Goal: Information Seeking & Learning: Find specific fact

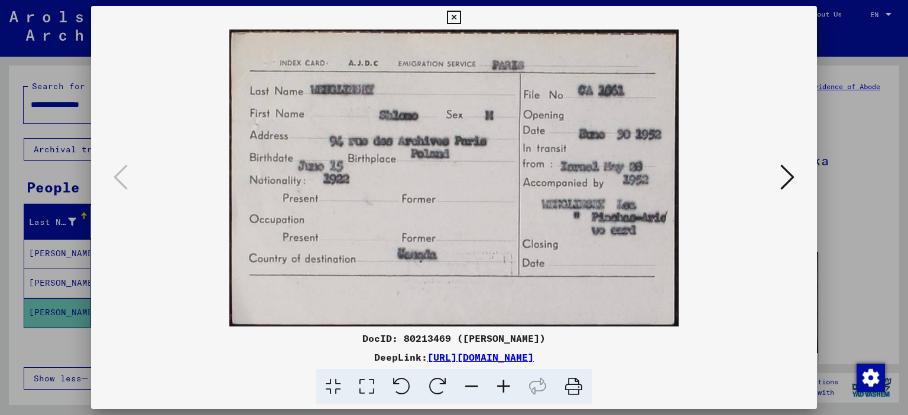
click at [850, 158] on div at bounding box center [454, 207] width 908 height 415
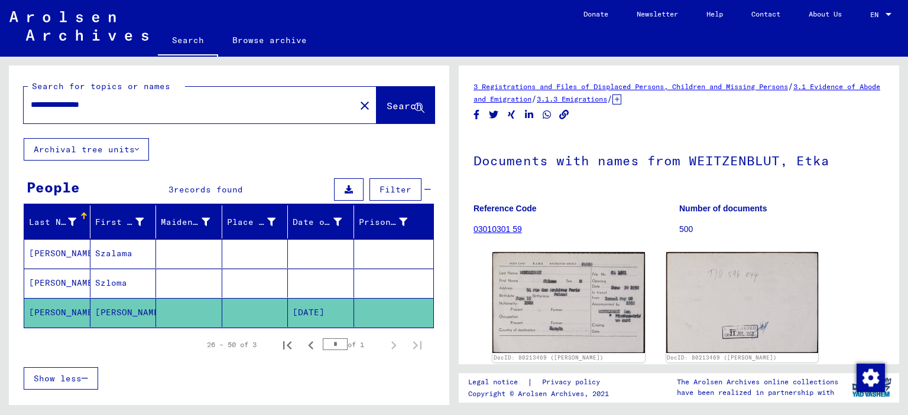
drag, startPoint x: 43, startPoint y: 108, endPoint x: 175, endPoint y: 115, distance: 133.1
click at [175, 115] on div "**********" at bounding box center [186, 105] width 324 height 27
type input "**********"
click at [376, 95] on button "Search" at bounding box center [405, 105] width 58 height 37
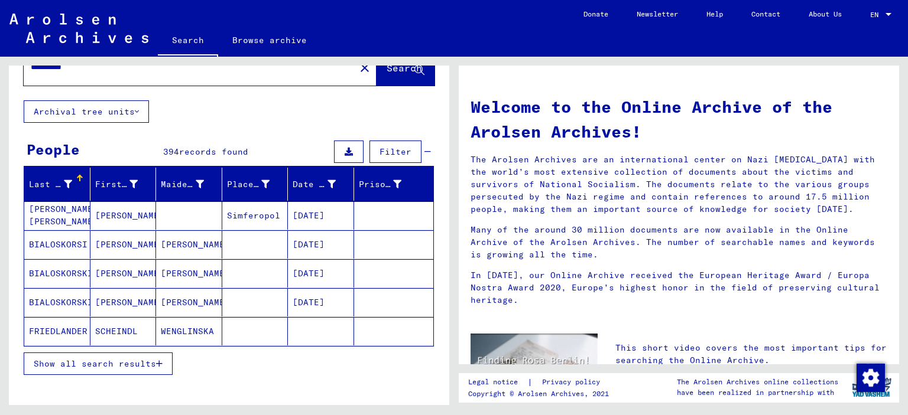
scroll to position [59, 0]
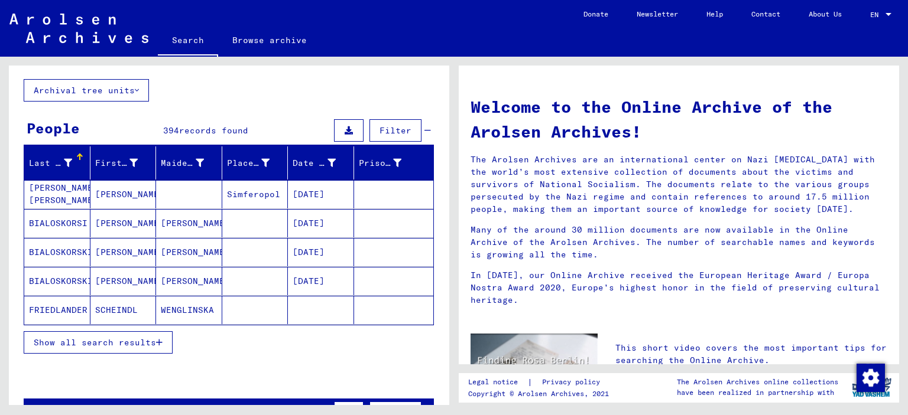
click at [144, 337] on span "Show all search results" at bounding box center [95, 342] width 122 height 11
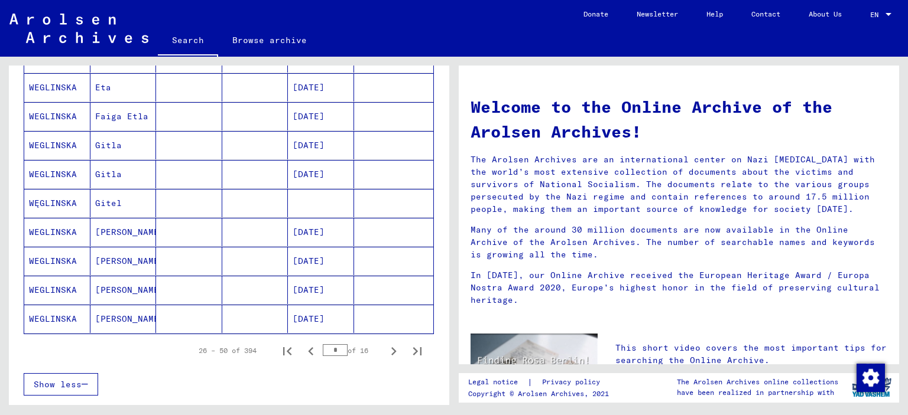
scroll to position [650, 0]
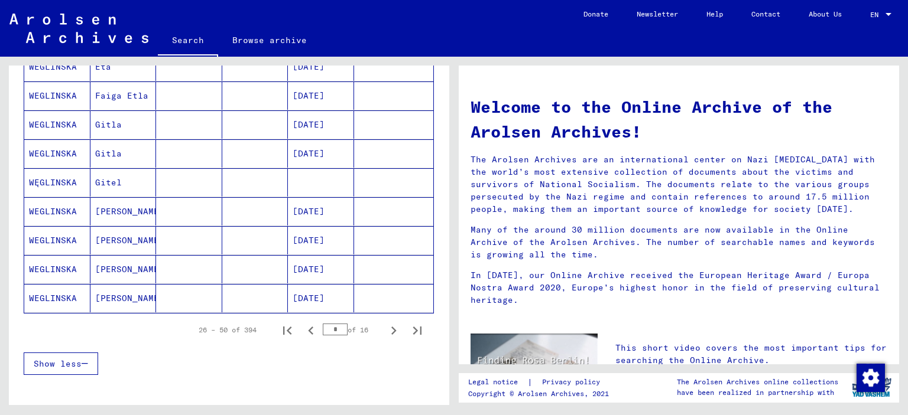
click at [239, 116] on mat-cell at bounding box center [255, 124] width 66 height 28
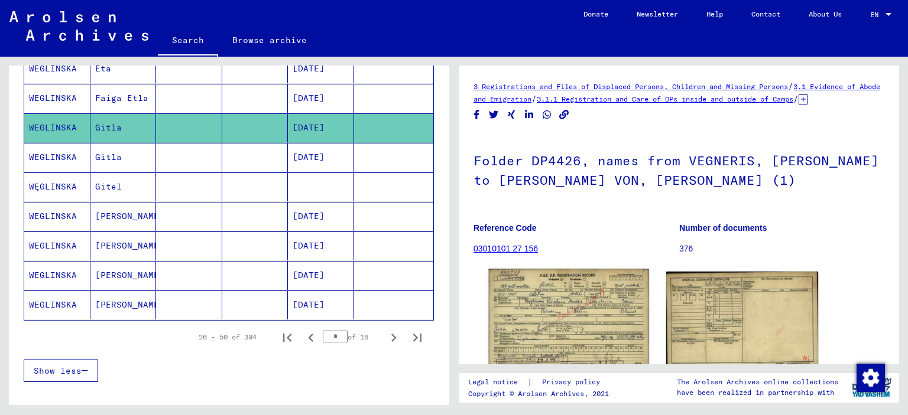
click at [598, 309] on img at bounding box center [569, 319] width 160 height 100
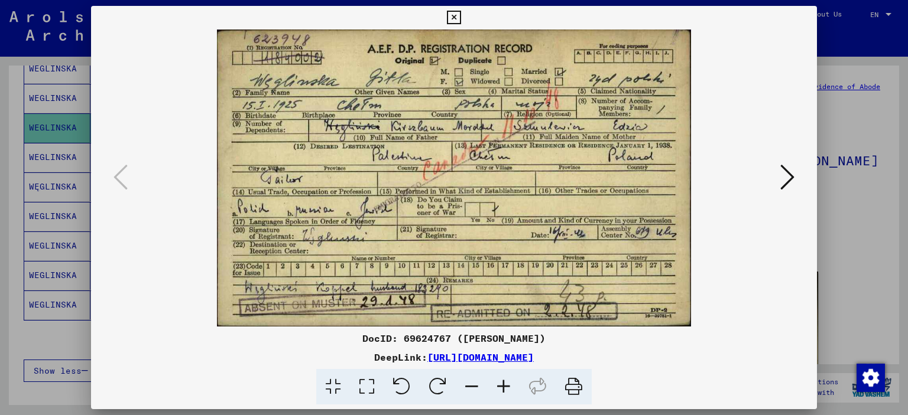
click at [846, 233] on div at bounding box center [454, 207] width 908 height 415
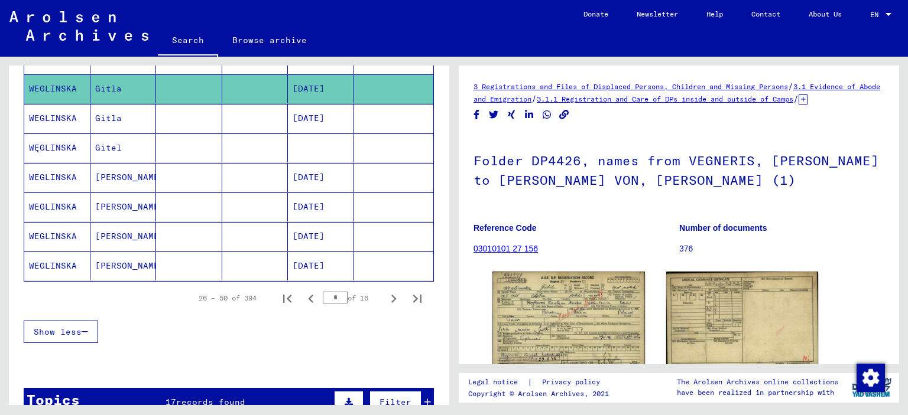
scroll to position [717, 0]
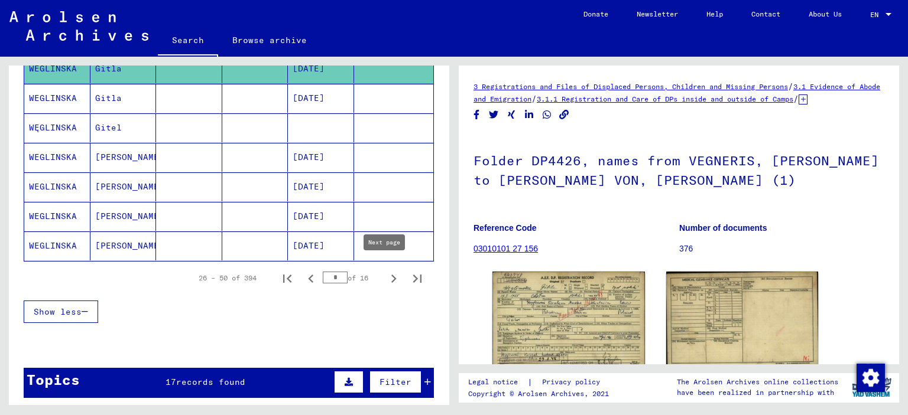
click at [386, 271] on icon "Next page" at bounding box center [393, 279] width 17 height 17
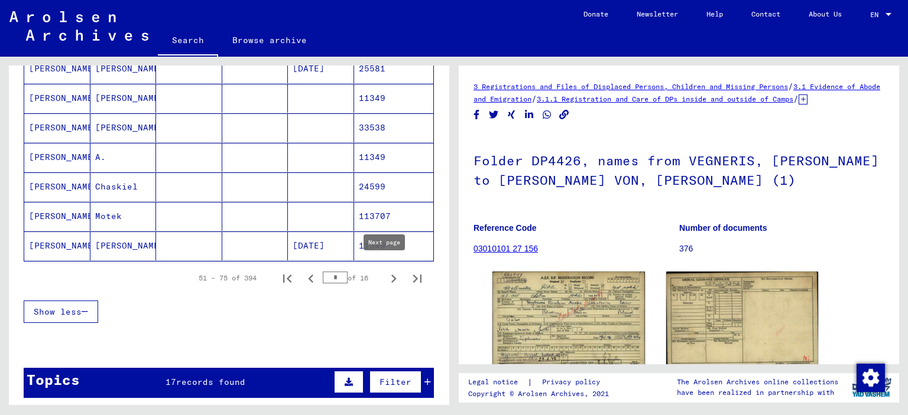
click at [385, 271] on icon "Next page" at bounding box center [393, 279] width 17 height 17
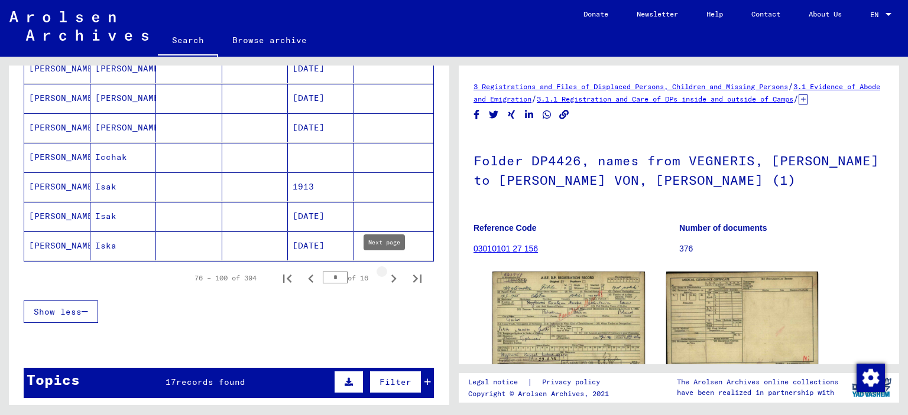
type input "*"
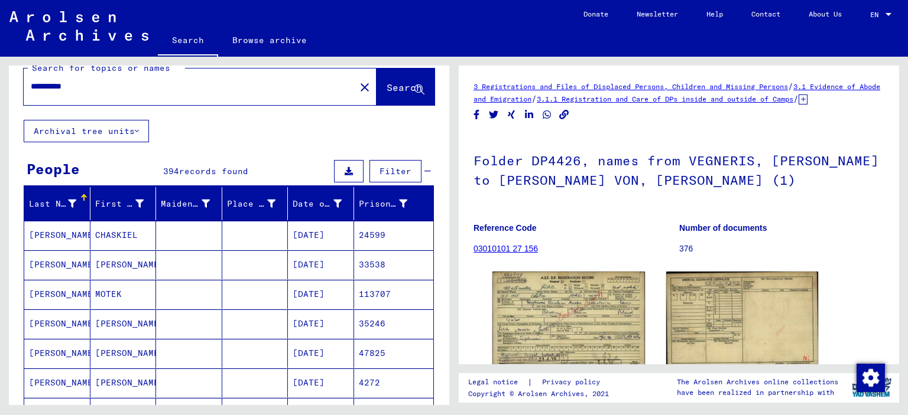
scroll to position [0, 0]
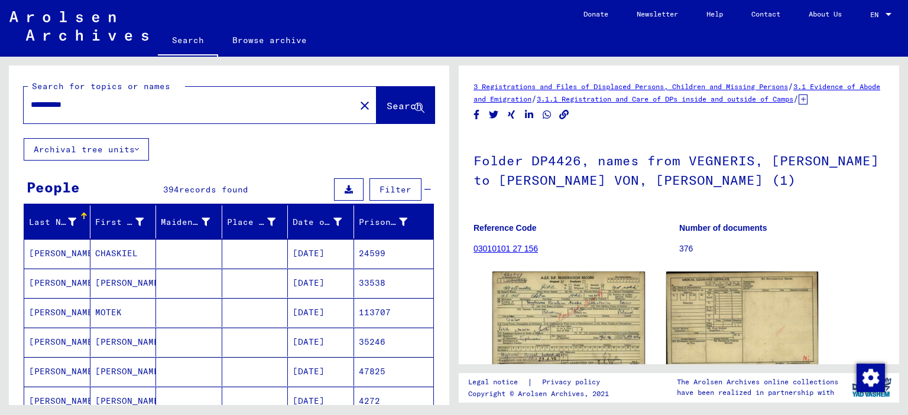
click at [247, 252] on mat-cell at bounding box center [255, 253] width 66 height 29
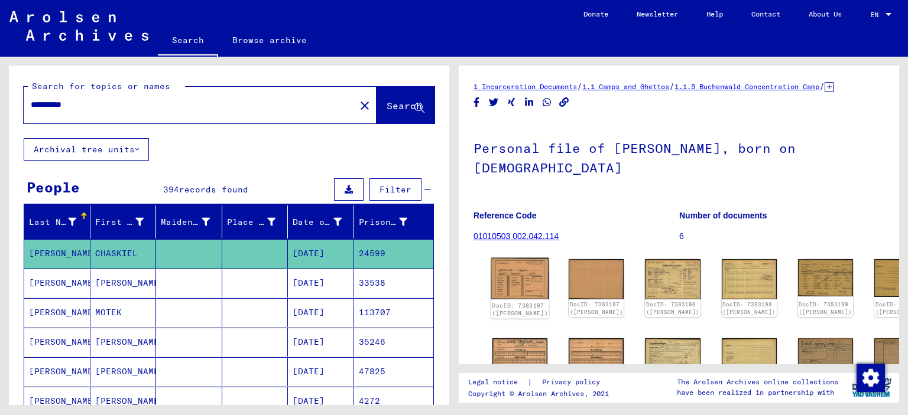
click at [511, 290] on img at bounding box center [520, 278] width 58 height 41
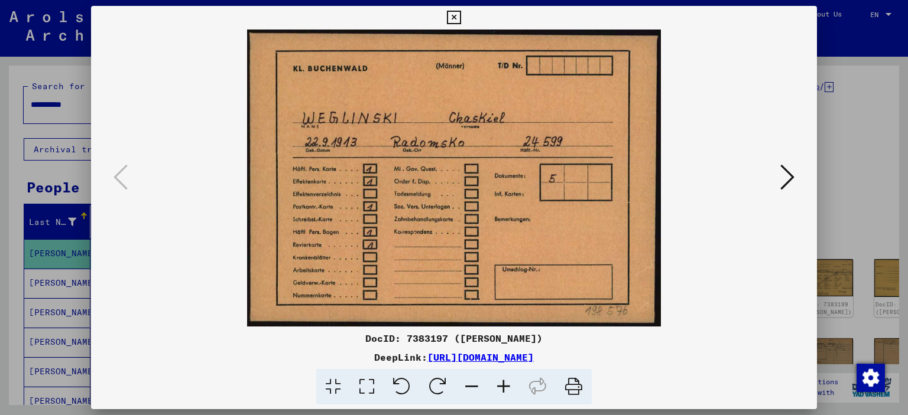
click at [782, 175] on icon at bounding box center [787, 177] width 14 height 28
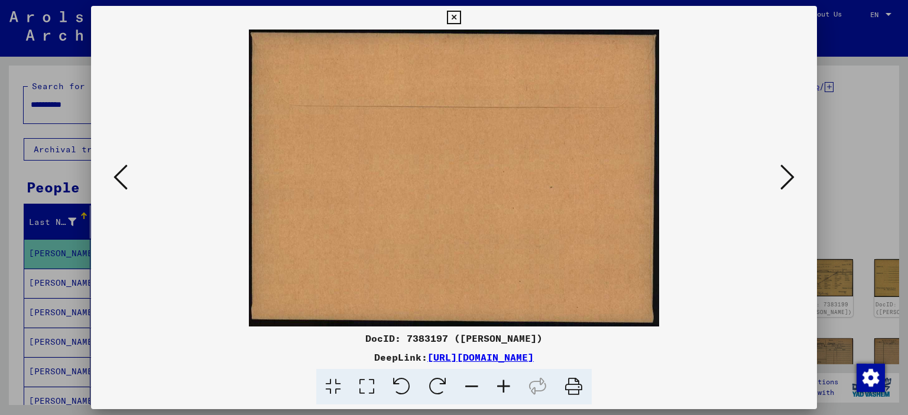
click at [782, 175] on icon at bounding box center [787, 177] width 14 height 28
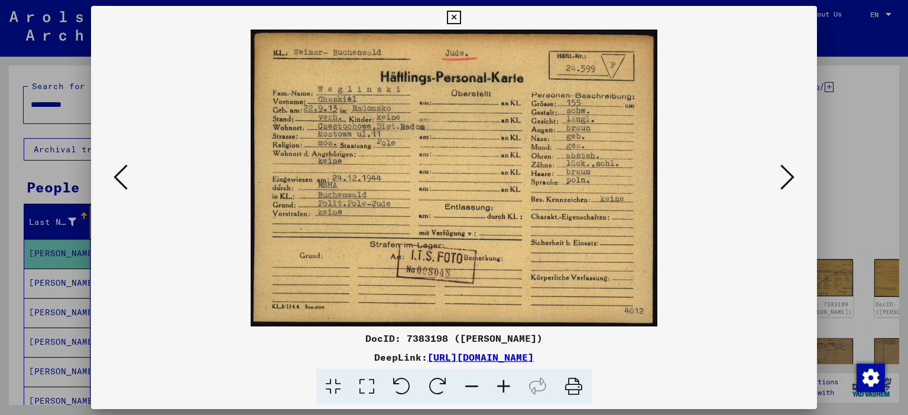
click at [782, 175] on icon at bounding box center [787, 177] width 14 height 28
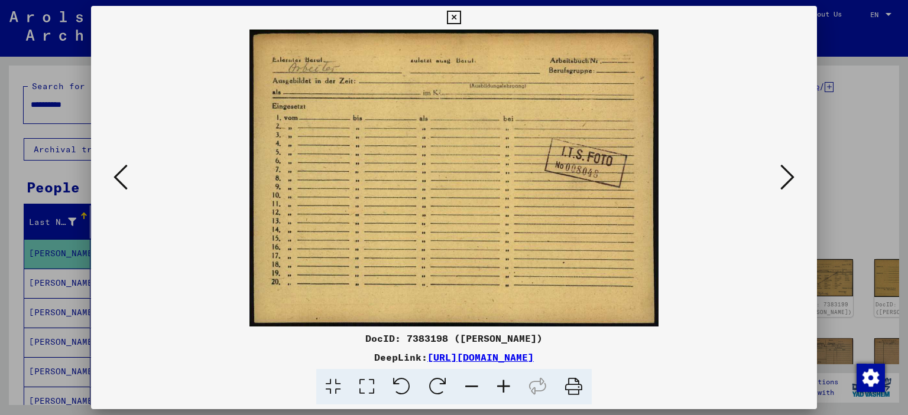
click at [782, 175] on icon at bounding box center [787, 177] width 14 height 28
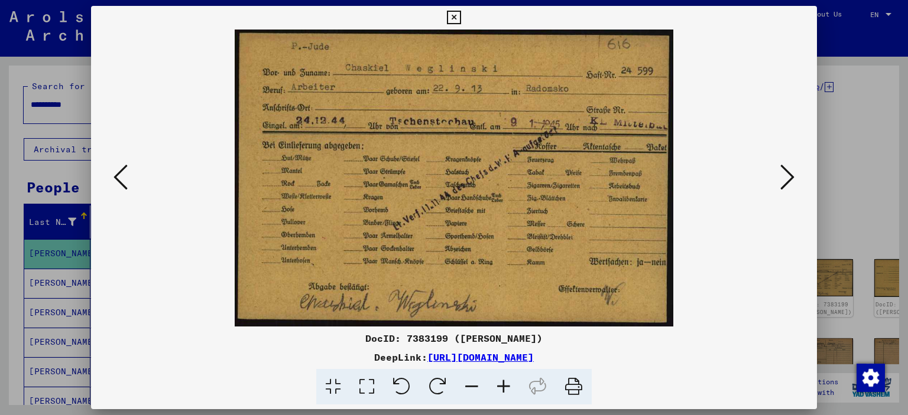
click at [788, 178] on icon at bounding box center [787, 177] width 14 height 28
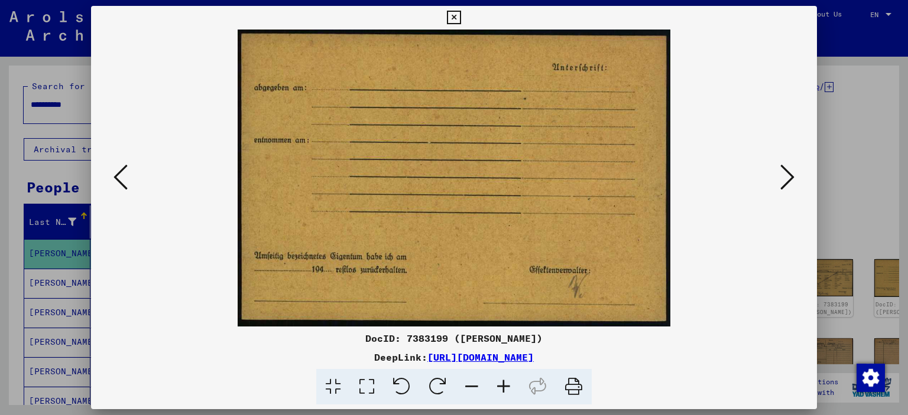
click at [788, 178] on icon at bounding box center [787, 177] width 14 height 28
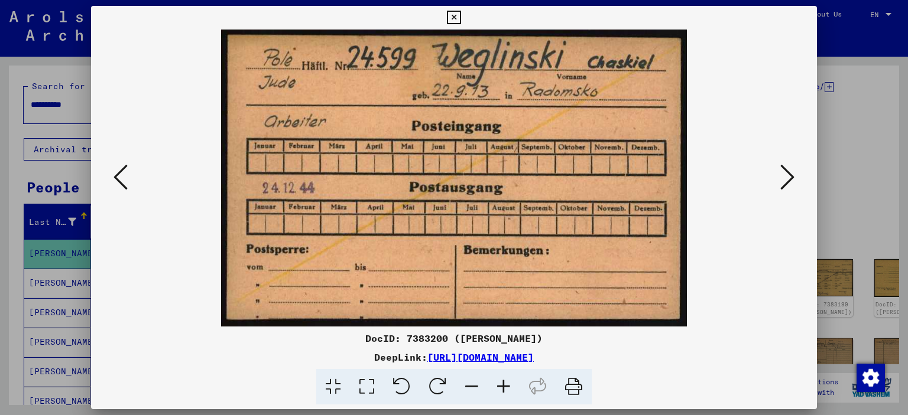
click at [788, 178] on icon at bounding box center [787, 177] width 14 height 28
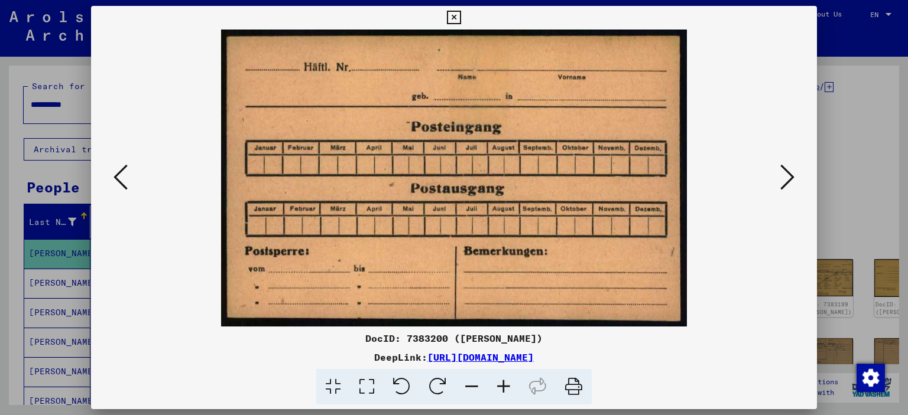
click at [788, 178] on icon at bounding box center [787, 177] width 14 height 28
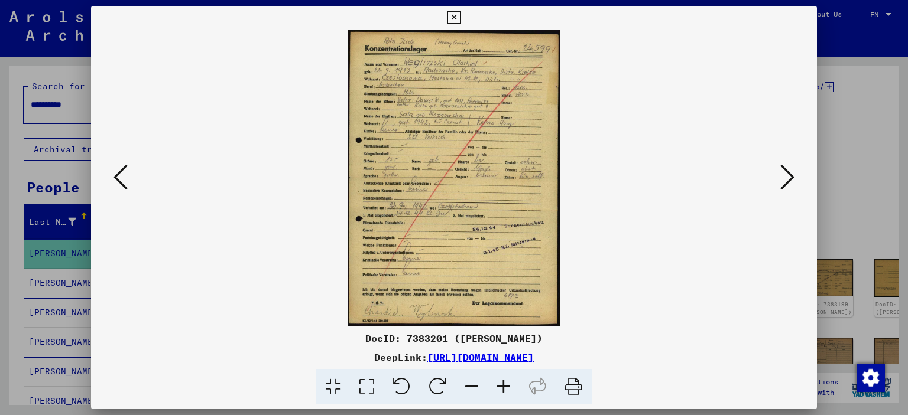
click at [503, 386] on icon at bounding box center [503, 387] width 32 height 36
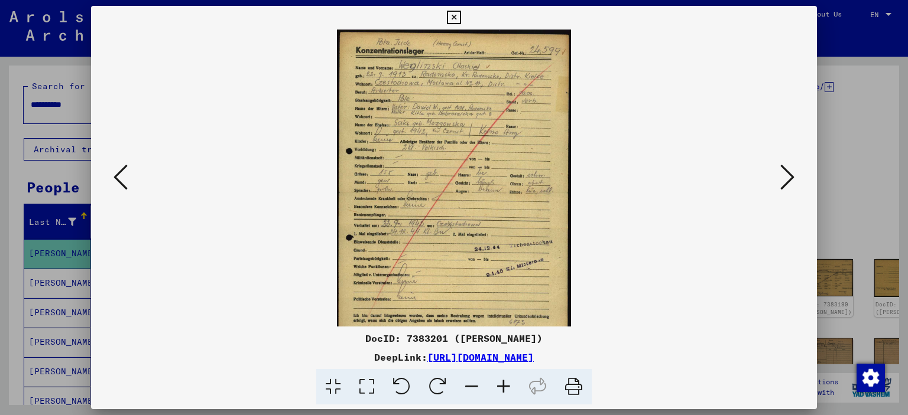
click at [503, 386] on icon at bounding box center [503, 387] width 32 height 36
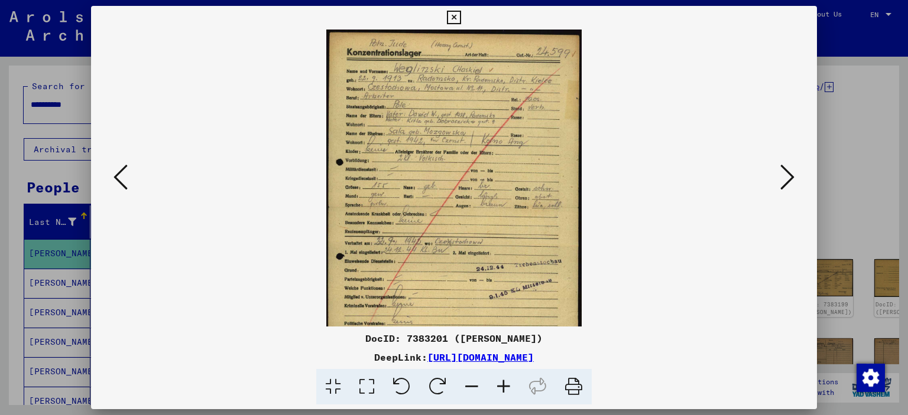
click at [503, 386] on icon at bounding box center [503, 387] width 32 height 36
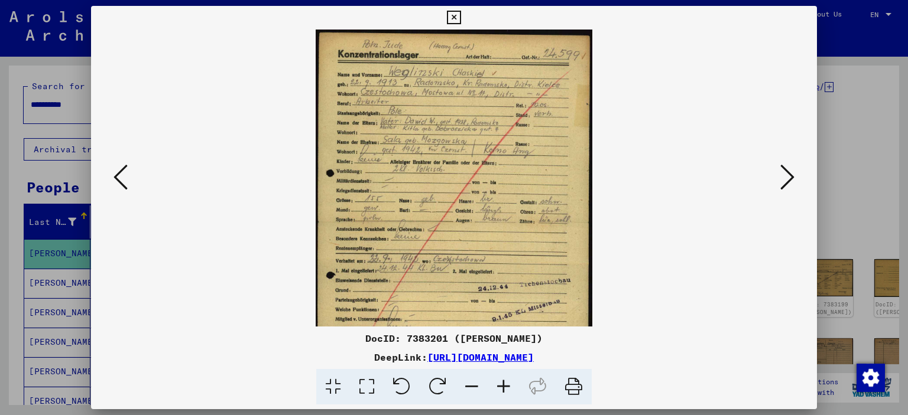
click at [503, 386] on icon at bounding box center [503, 387] width 32 height 36
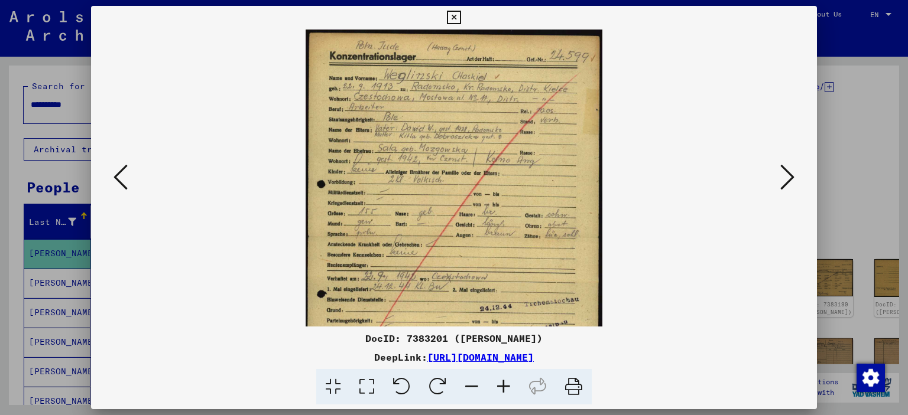
click at [503, 386] on icon at bounding box center [503, 387] width 32 height 36
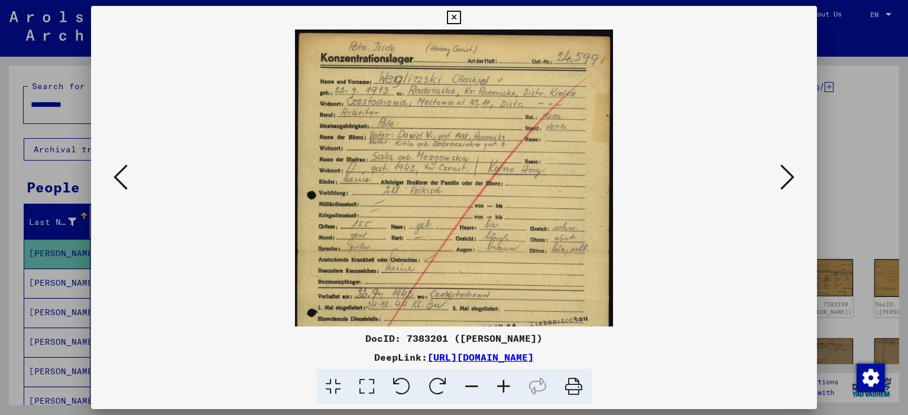
click at [503, 386] on icon at bounding box center [503, 387] width 32 height 36
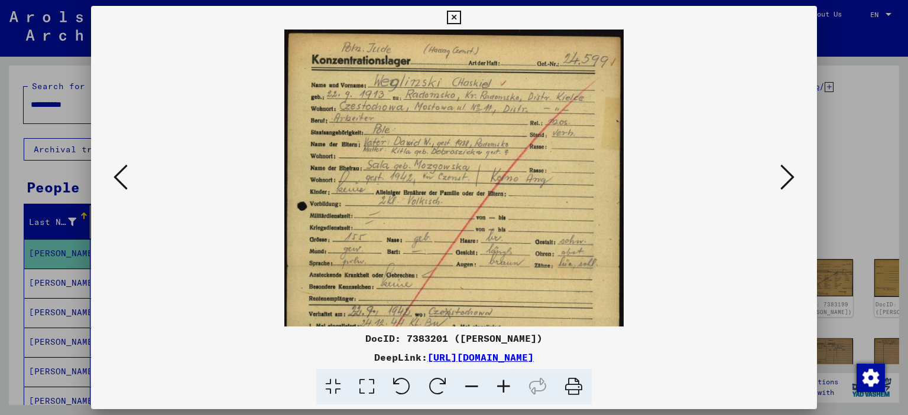
click at [503, 386] on icon at bounding box center [503, 387] width 32 height 36
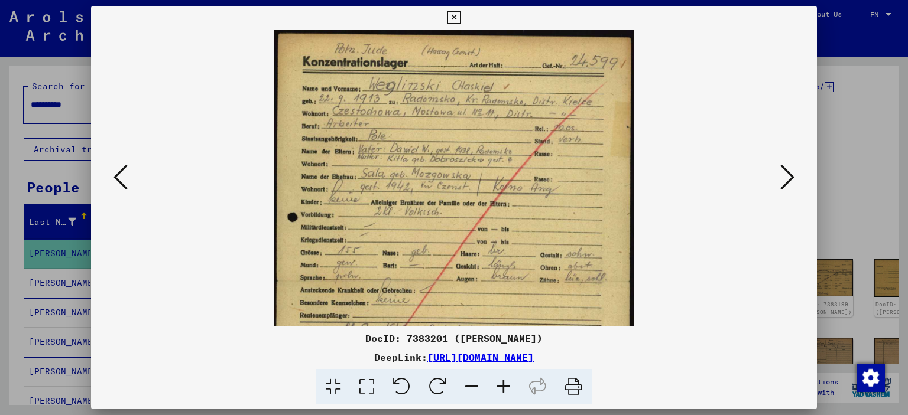
click at [503, 386] on icon at bounding box center [503, 387] width 32 height 36
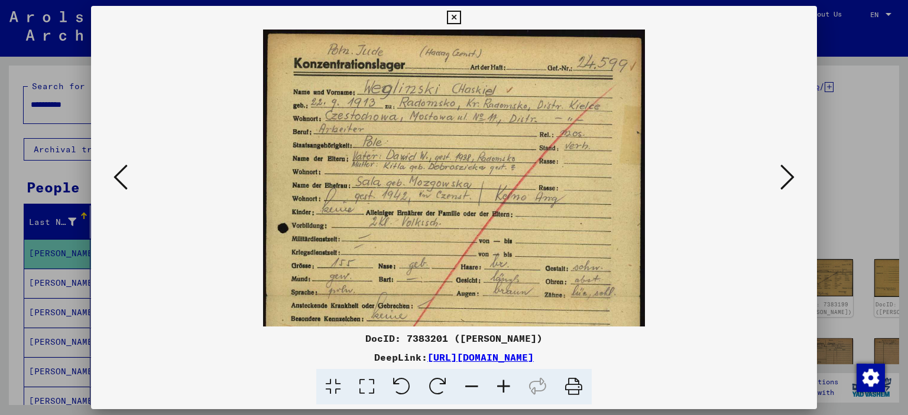
click at [503, 386] on icon at bounding box center [503, 387] width 32 height 36
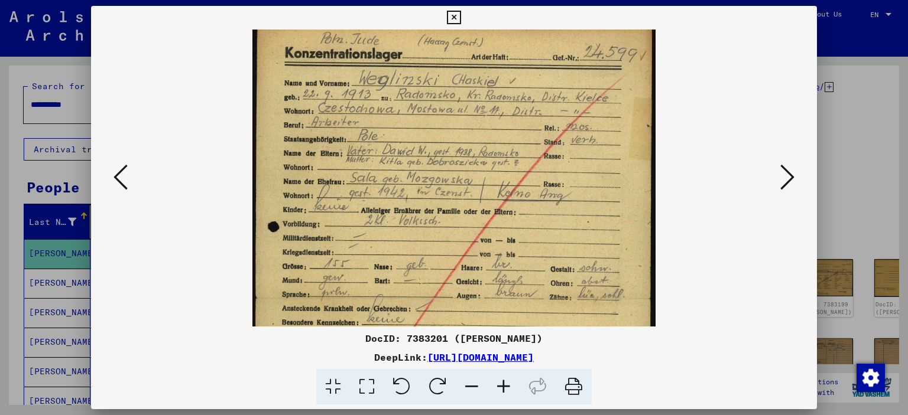
scroll to position [21, 0]
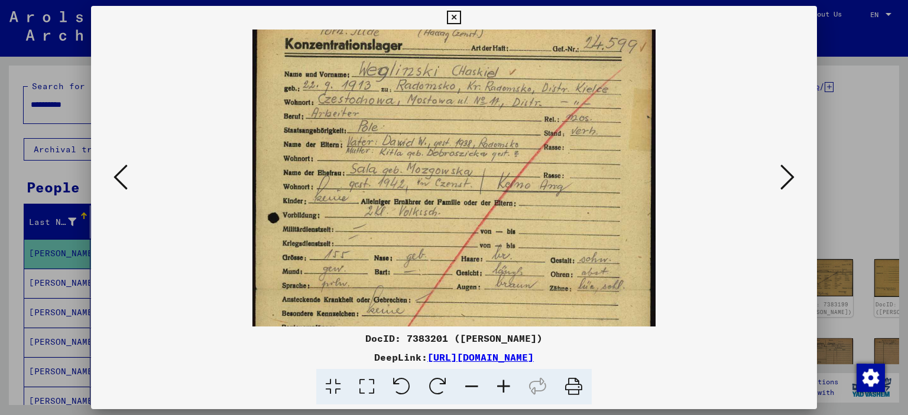
drag, startPoint x: 387, startPoint y: 208, endPoint x: 387, endPoint y: 188, distance: 20.1
click at [387, 188] on img at bounding box center [453, 289] width 403 height 563
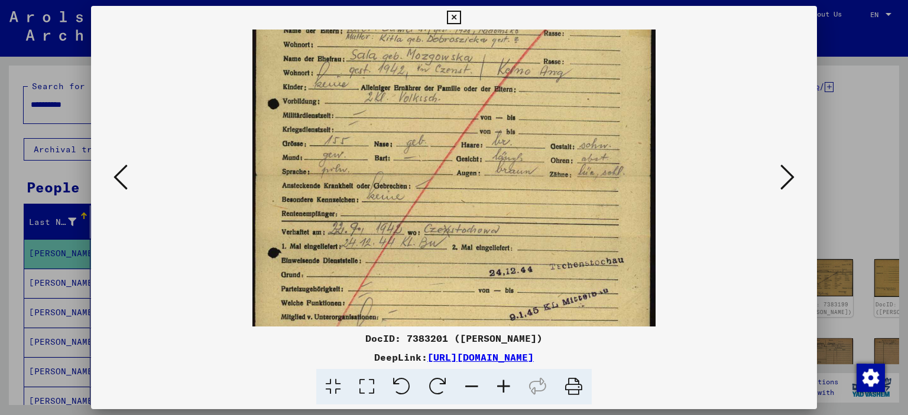
scroll to position [139, 0]
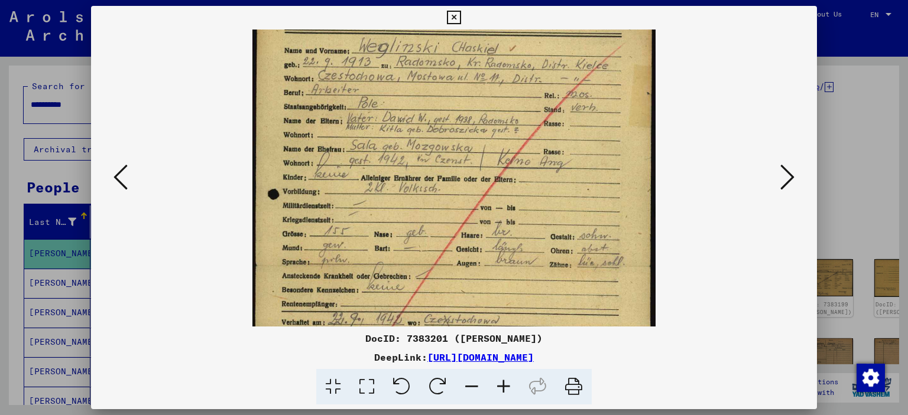
drag, startPoint x: 343, startPoint y: 191, endPoint x: 333, endPoint y: 180, distance: 14.2
click at [333, 180] on img at bounding box center [453, 266] width 403 height 563
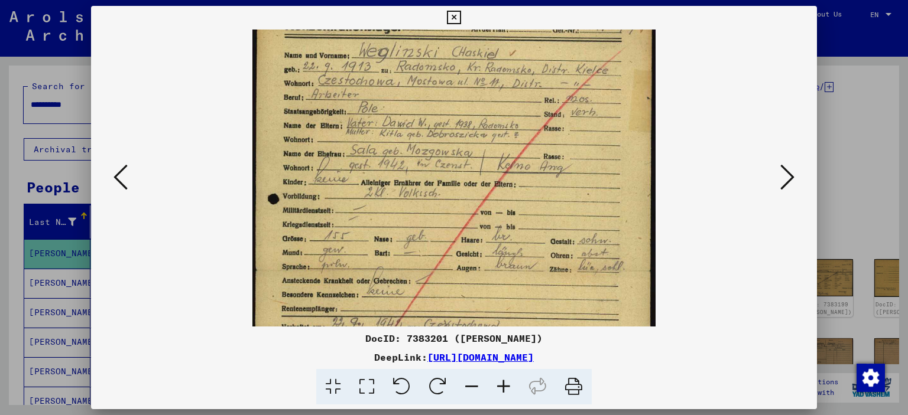
click at [840, 113] on div at bounding box center [454, 207] width 908 height 415
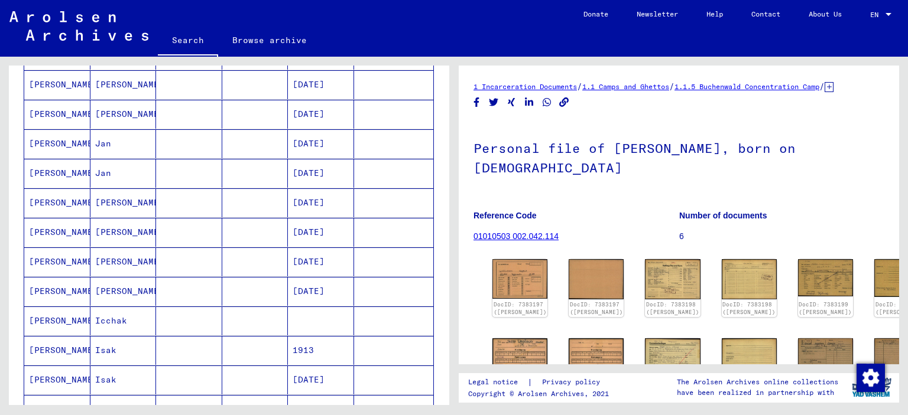
scroll to position [591, 0]
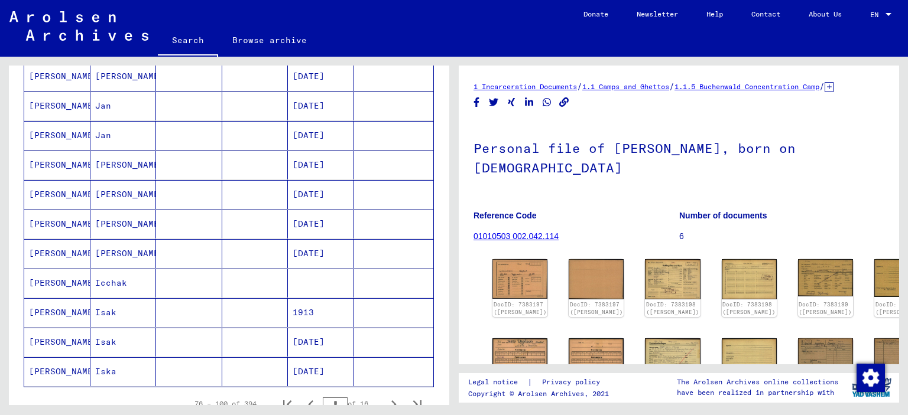
click at [249, 245] on mat-cell at bounding box center [255, 253] width 66 height 29
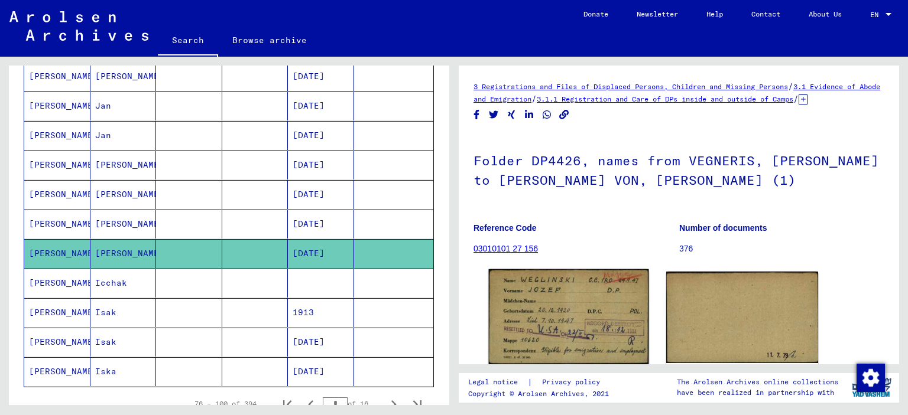
click at [562, 305] on img at bounding box center [569, 316] width 160 height 95
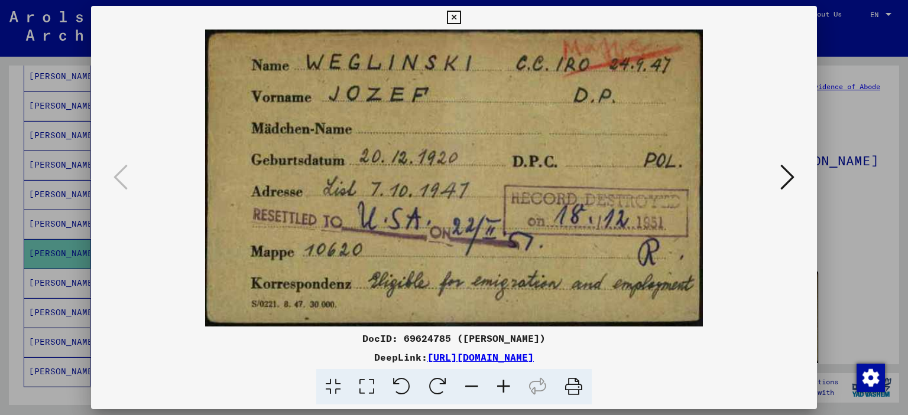
click at [854, 250] on div at bounding box center [454, 207] width 908 height 415
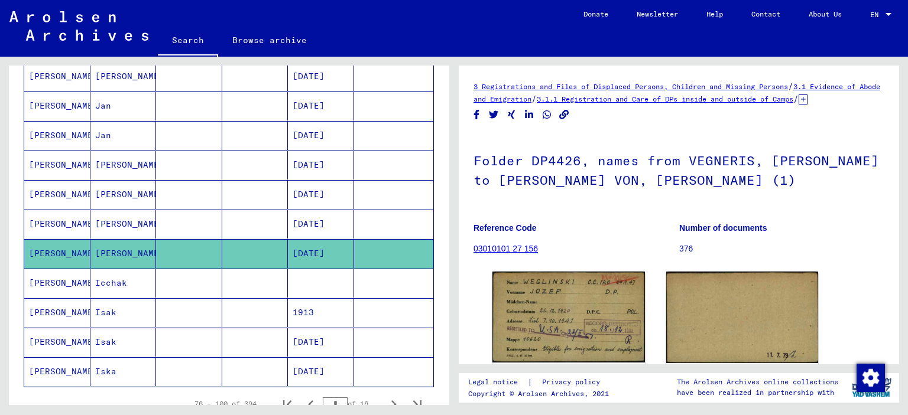
click at [236, 223] on mat-cell at bounding box center [255, 224] width 66 height 29
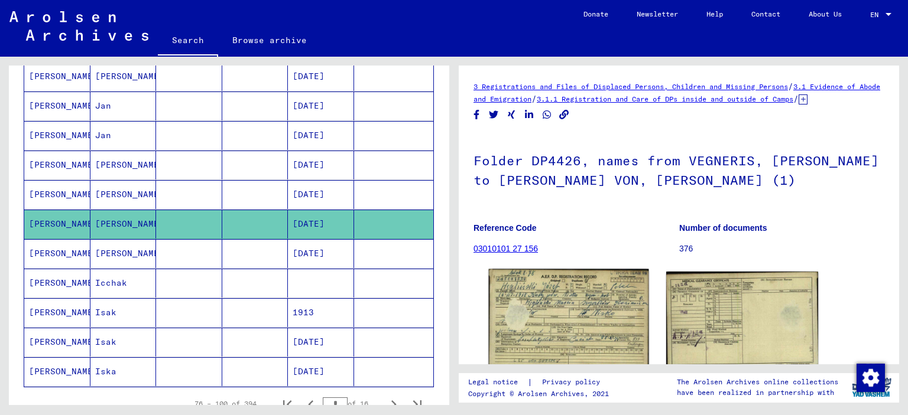
click at [538, 309] on img at bounding box center [569, 320] width 160 height 102
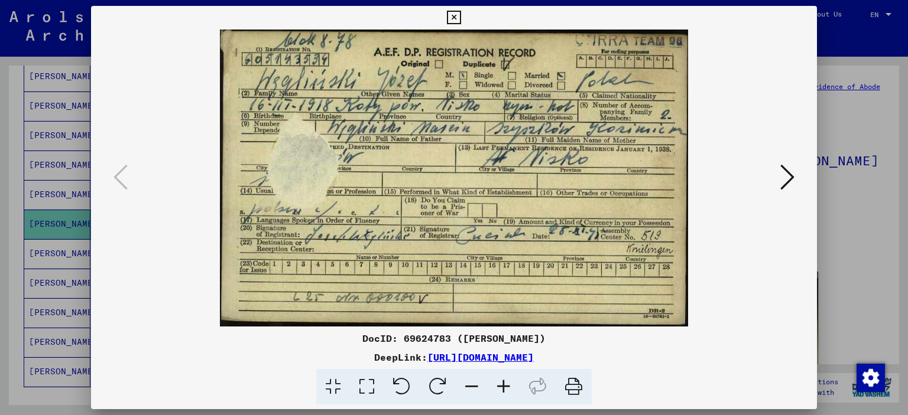
click at [847, 235] on div at bounding box center [454, 207] width 908 height 415
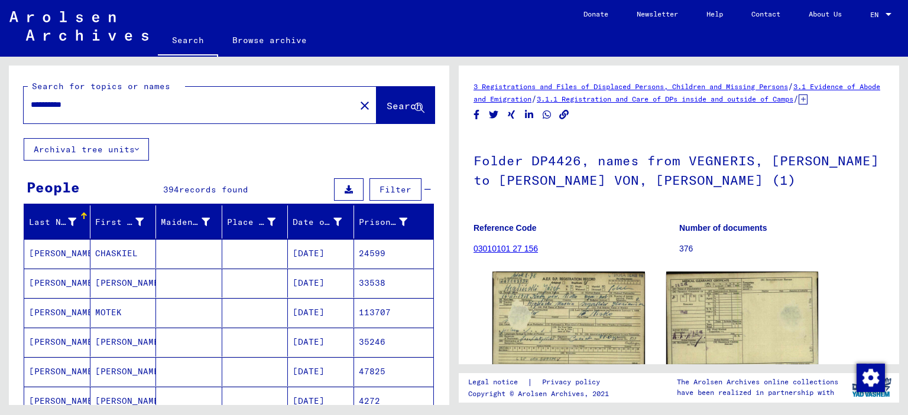
click at [102, 103] on input "**********" at bounding box center [189, 105] width 317 height 12
click at [386, 102] on span "Search" at bounding box center [403, 106] width 35 height 12
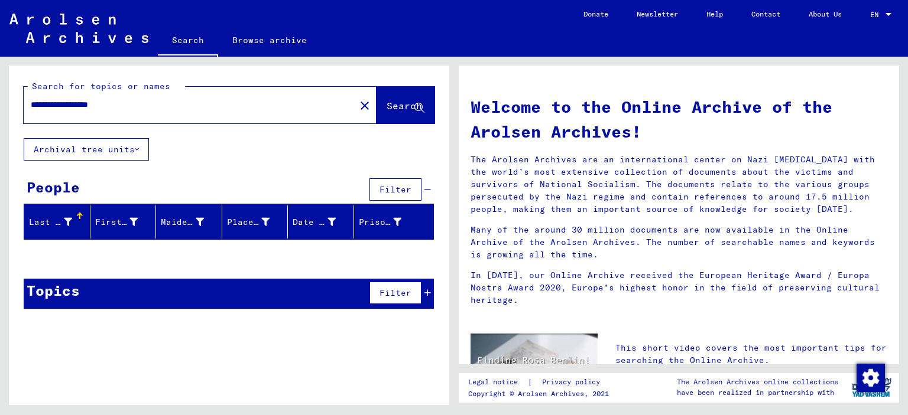
drag, startPoint x: 86, startPoint y: 109, endPoint x: 203, endPoint y: 113, distance: 117.1
click at [201, 113] on div "**********" at bounding box center [182, 105] width 317 height 27
click at [390, 104] on span "Search" at bounding box center [403, 106] width 35 height 12
click at [46, 112] on div "**********" at bounding box center [182, 105] width 317 height 27
click at [45, 108] on input "**********" at bounding box center [186, 105] width 310 height 12
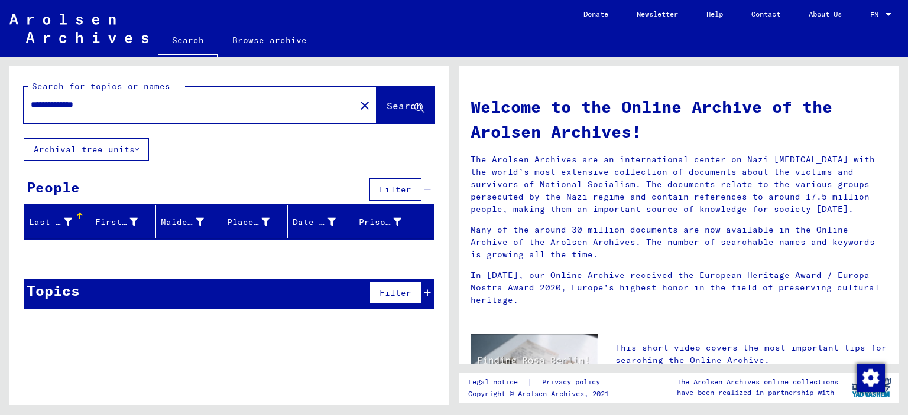
drag, startPoint x: 83, startPoint y: 106, endPoint x: 134, endPoint y: 109, distance: 50.9
click at [134, 109] on input "**********" at bounding box center [186, 105] width 310 height 12
click at [386, 108] on span "Search" at bounding box center [403, 106] width 35 height 12
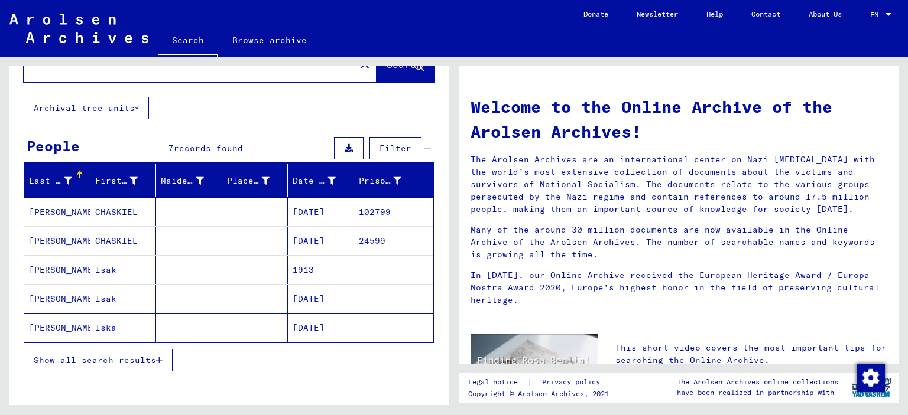
scroll to position [59, 0]
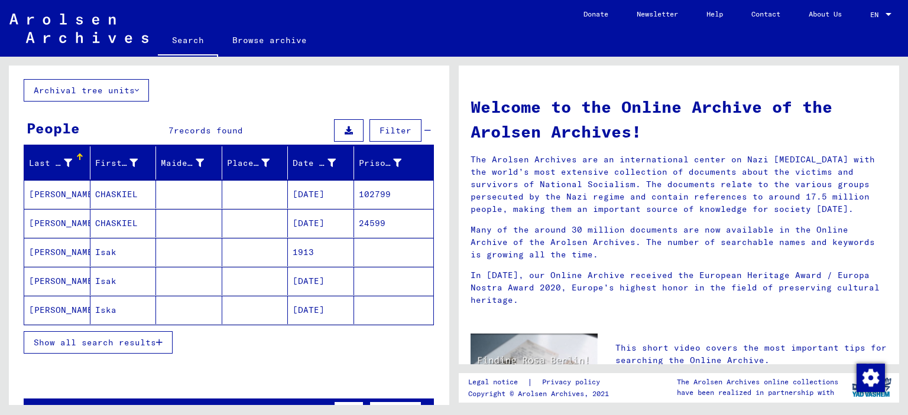
click at [132, 337] on span "Show all search results" at bounding box center [95, 342] width 122 height 11
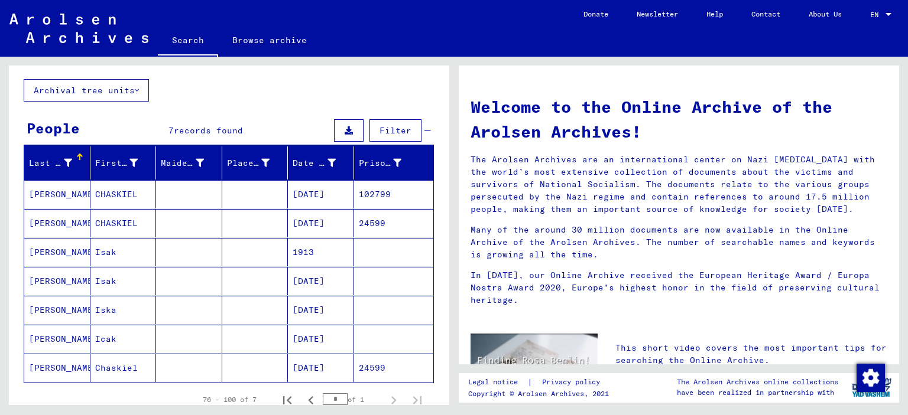
click at [256, 263] on mat-cell at bounding box center [255, 252] width 66 height 28
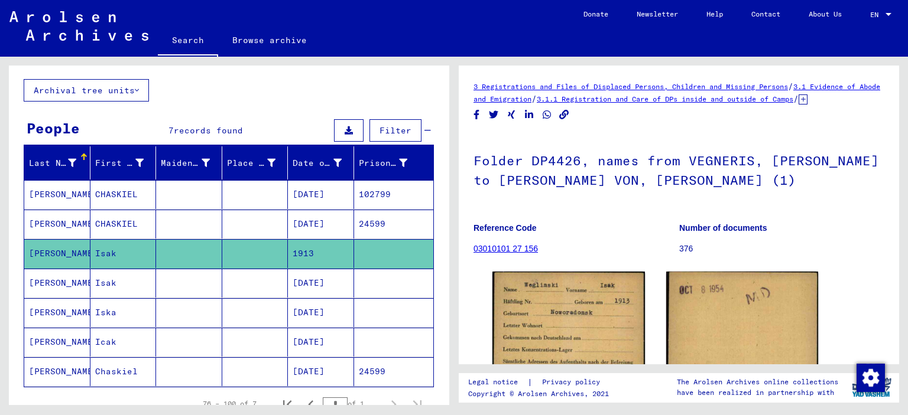
click at [260, 284] on mat-cell at bounding box center [255, 283] width 66 height 29
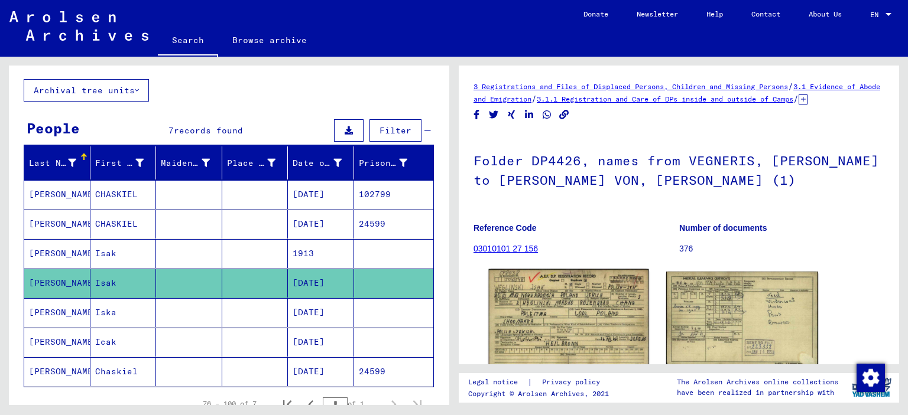
click at [522, 316] on img at bounding box center [569, 319] width 160 height 101
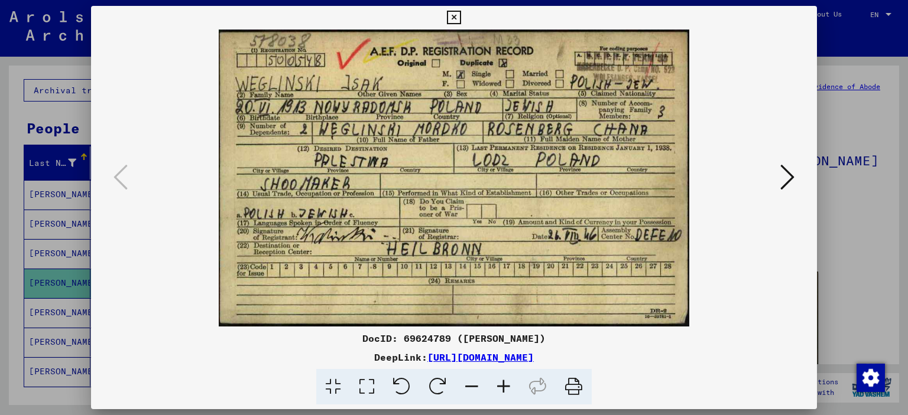
click at [836, 126] on div at bounding box center [454, 207] width 908 height 415
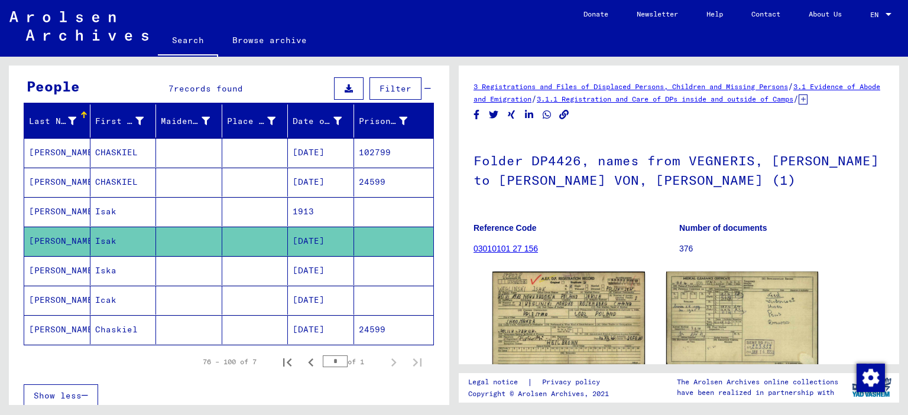
scroll to position [118, 0]
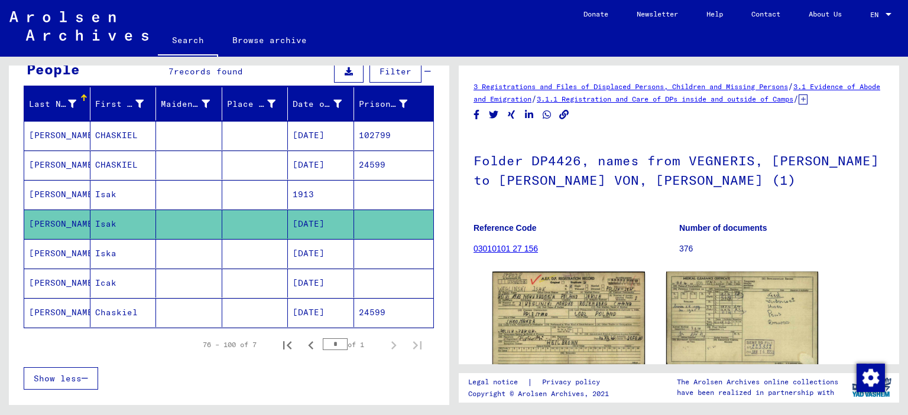
click at [255, 244] on mat-cell at bounding box center [255, 253] width 66 height 29
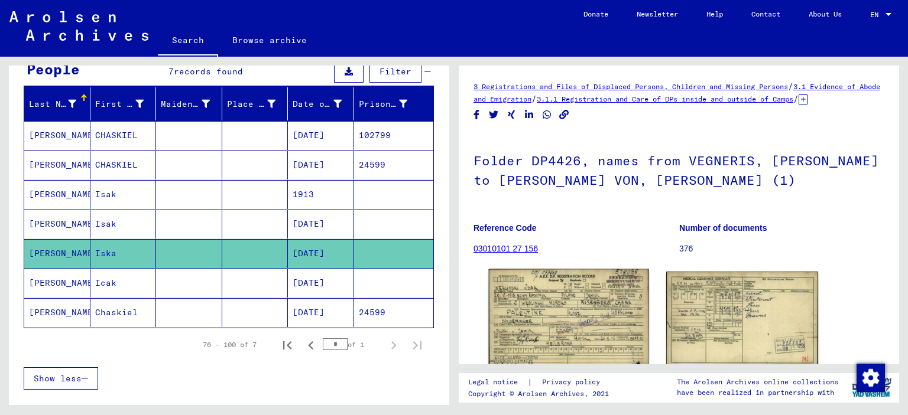
click at [549, 312] on img at bounding box center [569, 319] width 160 height 100
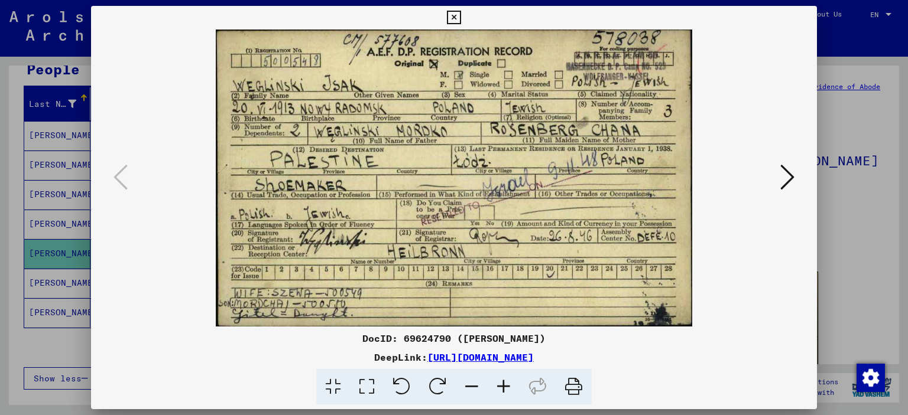
click at [840, 227] on div at bounding box center [454, 207] width 908 height 415
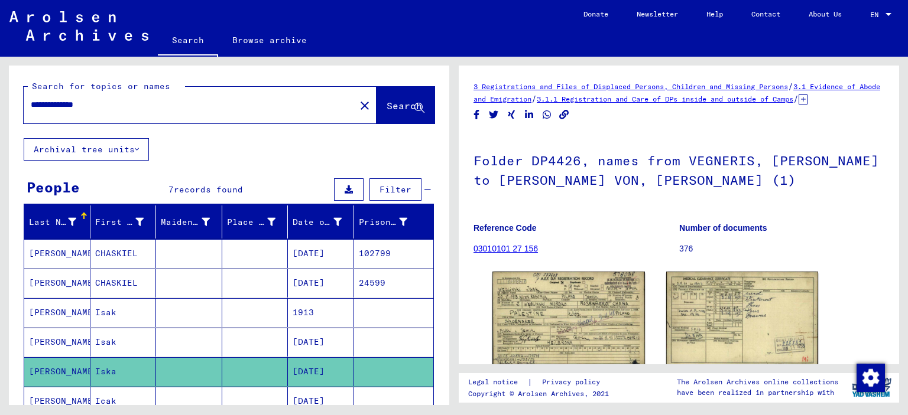
drag, startPoint x: 99, startPoint y: 104, endPoint x: 115, endPoint y: 108, distance: 16.3
click at [115, 108] on input "**********" at bounding box center [189, 105] width 317 height 12
click at [386, 103] on span "Search" at bounding box center [403, 106] width 35 height 12
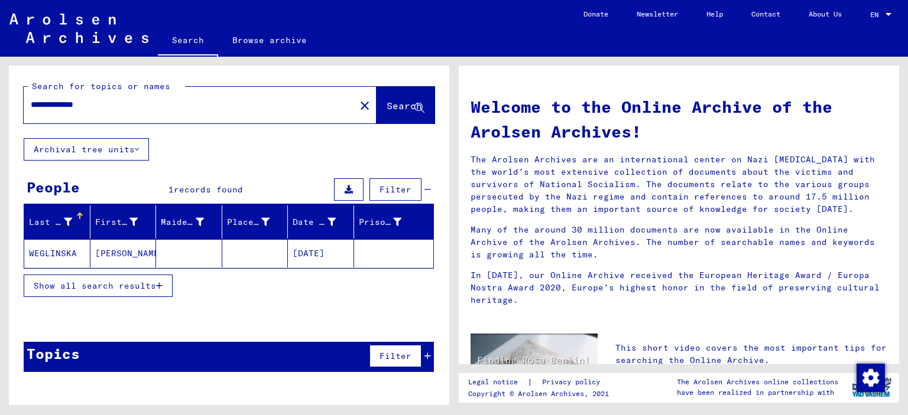
drag, startPoint x: 99, startPoint y: 107, endPoint x: 114, endPoint y: 107, distance: 14.8
click at [114, 107] on input "**********" at bounding box center [186, 105] width 310 height 12
click at [386, 103] on span "Search" at bounding box center [403, 106] width 35 height 12
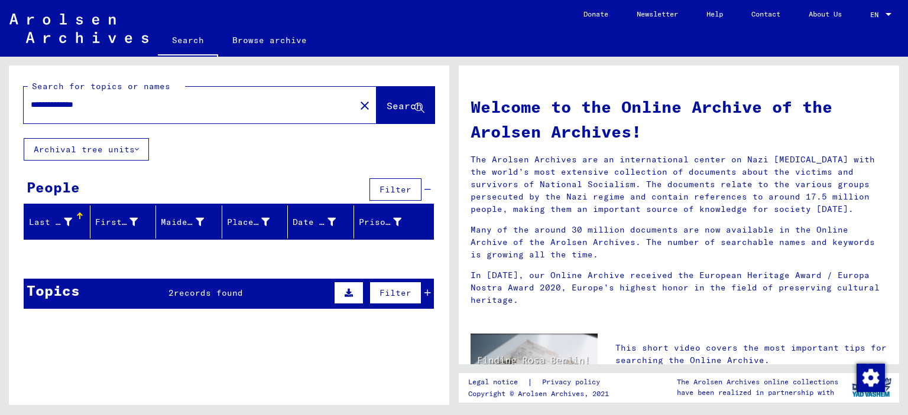
drag, startPoint x: 97, startPoint y: 105, endPoint x: 115, endPoint y: 109, distance: 18.2
click at [115, 109] on input "**********" at bounding box center [186, 105] width 310 height 12
type input "**********"
click at [386, 106] on span "Search" at bounding box center [403, 106] width 35 height 12
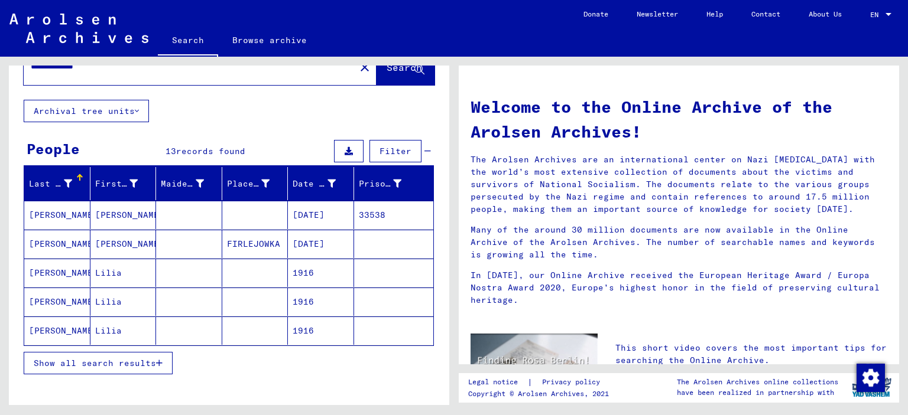
scroll to position [59, 0]
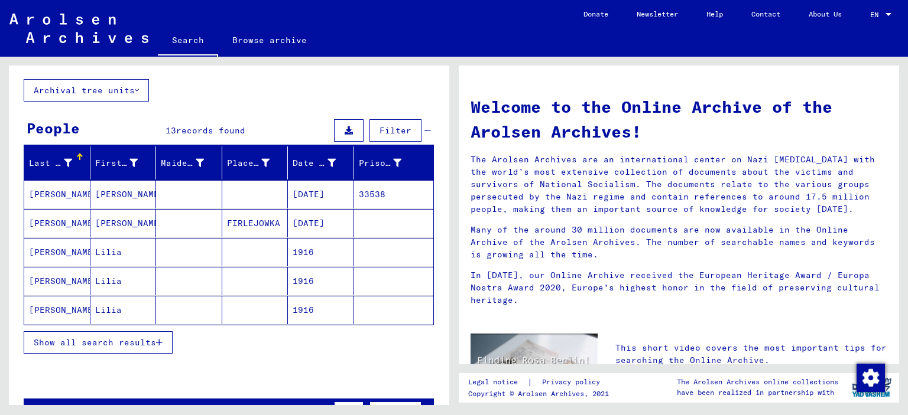
click at [132, 339] on span "Show all search results" at bounding box center [95, 342] width 122 height 11
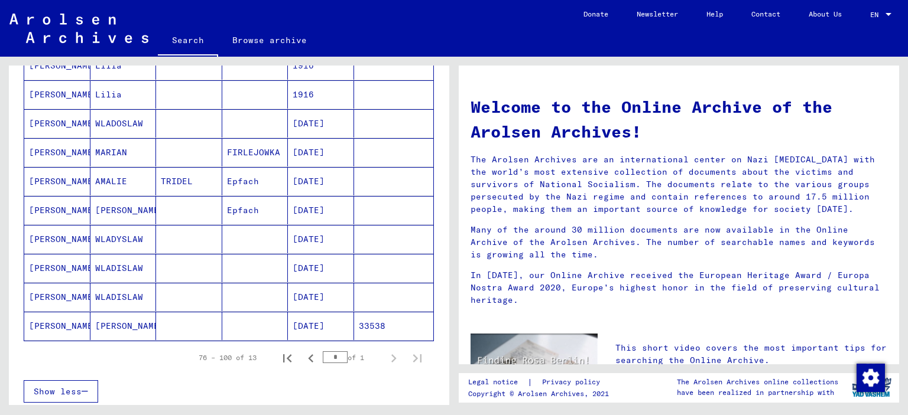
scroll to position [295, 0]
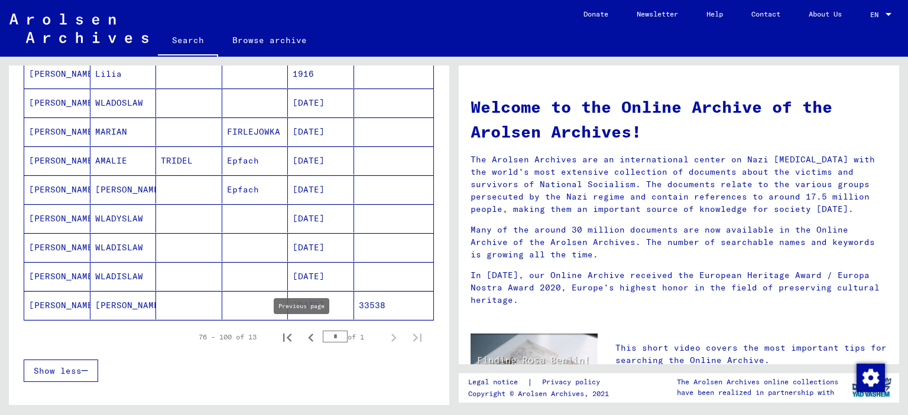
click at [303, 334] on icon "Previous page" at bounding box center [311, 338] width 17 height 17
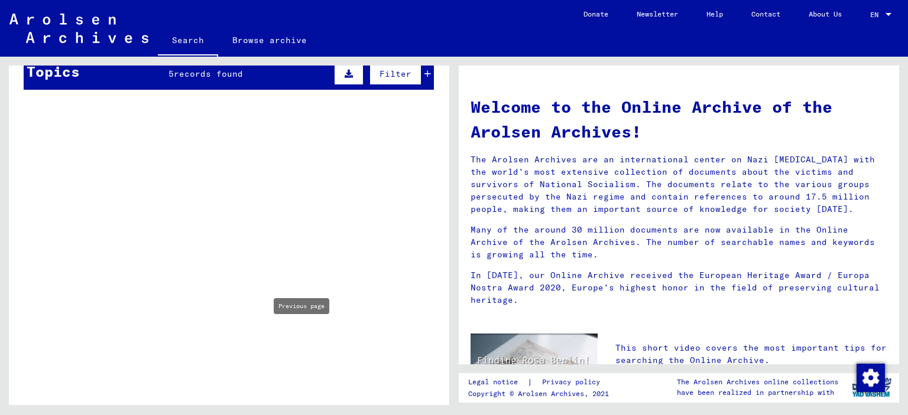
click at [300, 334] on div "Records of the ITS and its predecessors / Inquiry processing / ITS case files a…" at bounding box center [250, 356] width 284 height 54
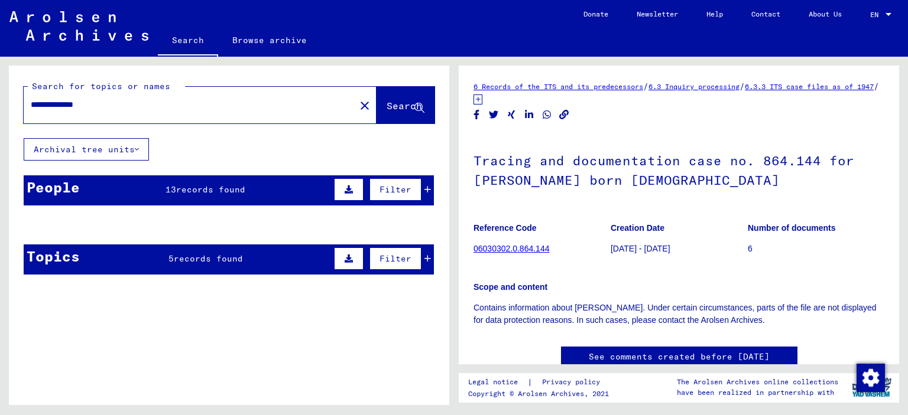
click at [243, 184] on div "People 13 records found Filter" at bounding box center [229, 190] width 410 height 30
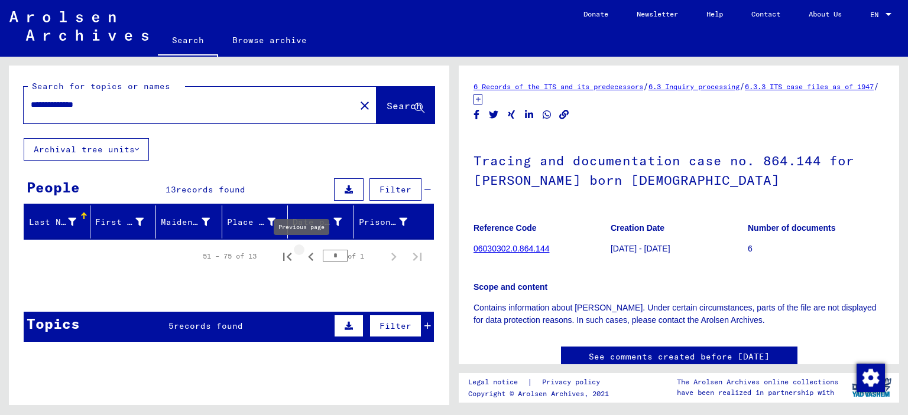
click at [304, 257] on icon "Previous page" at bounding box center [311, 257] width 17 height 17
type input "*"
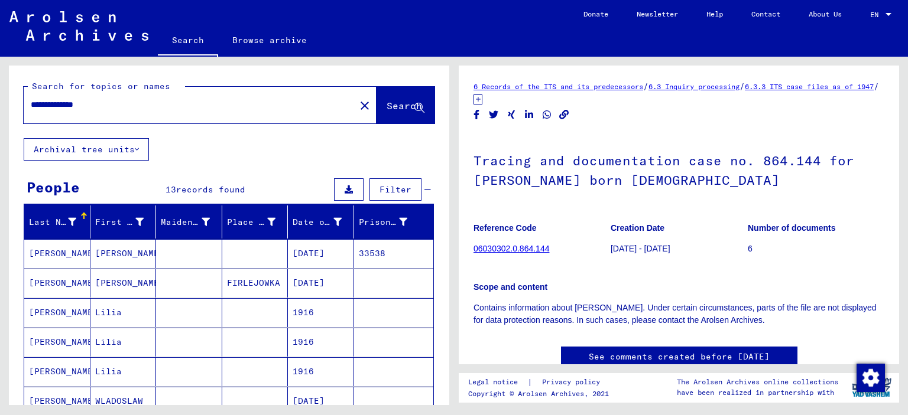
drag, startPoint x: 99, startPoint y: 105, endPoint x: 110, endPoint y: 106, distance: 11.9
click at [110, 106] on input "**********" at bounding box center [189, 105] width 317 height 12
click at [386, 102] on span "Search" at bounding box center [403, 106] width 35 height 12
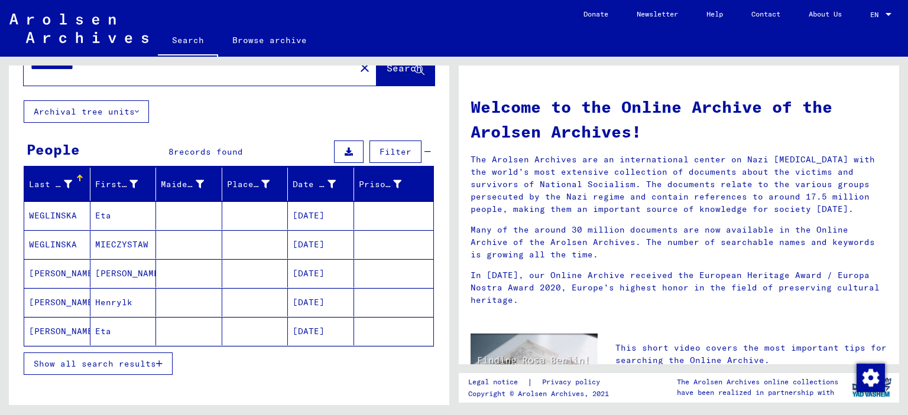
scroll to position [59, 0]
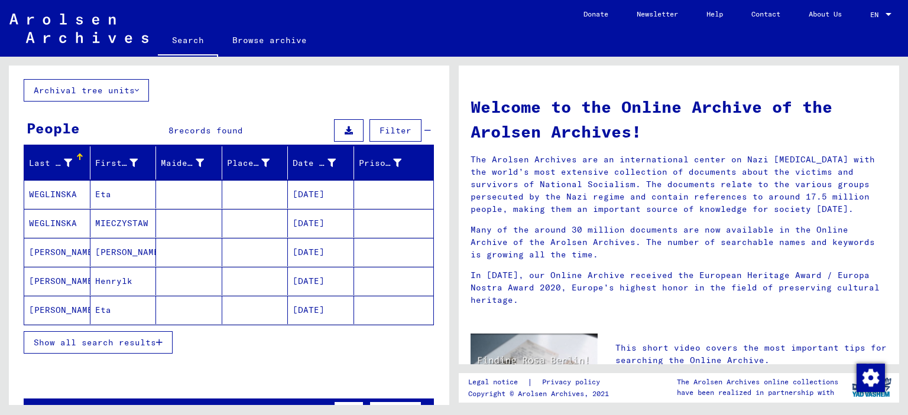
click at [135, 342] on span "Show all search results" at bounding box center [95, 342] width 122 height 11
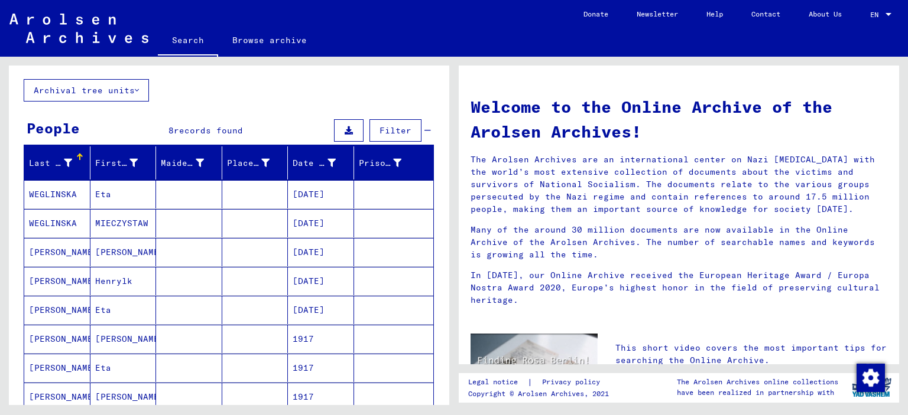
click at [246, 253] on mat-cell at bounding box center [255, 252] width 66 height 28
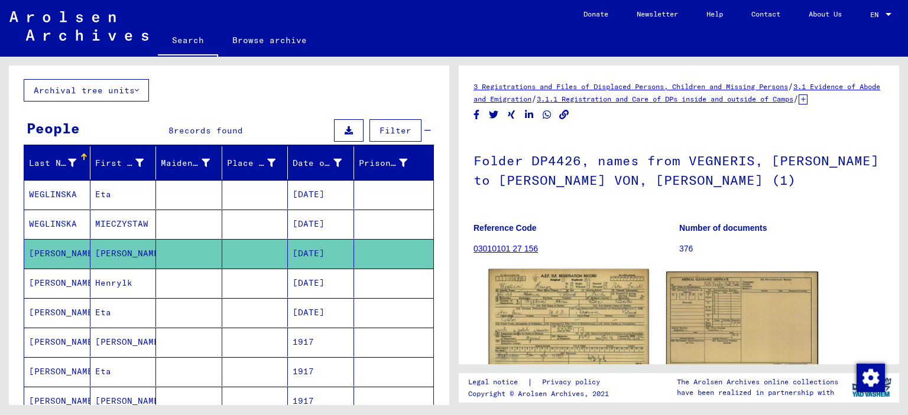
click at [574, 300] on img at bounding box center [569, 318] width 160 height 99
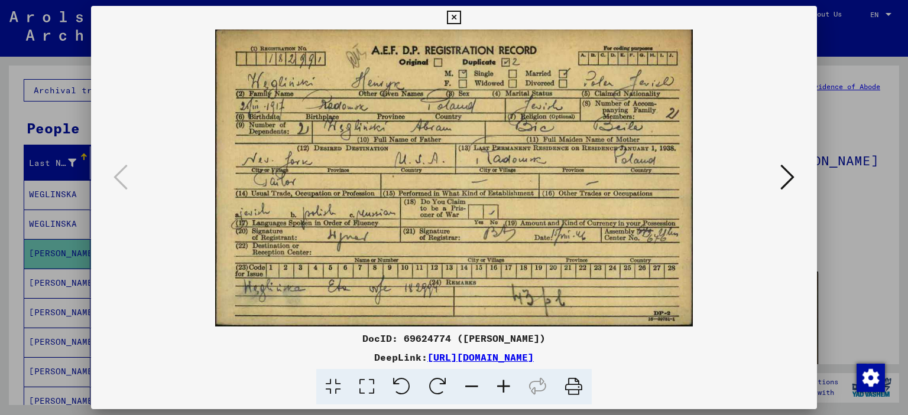
click at [848, 262] on div at bounding box center [454, 207] width 908 height 415
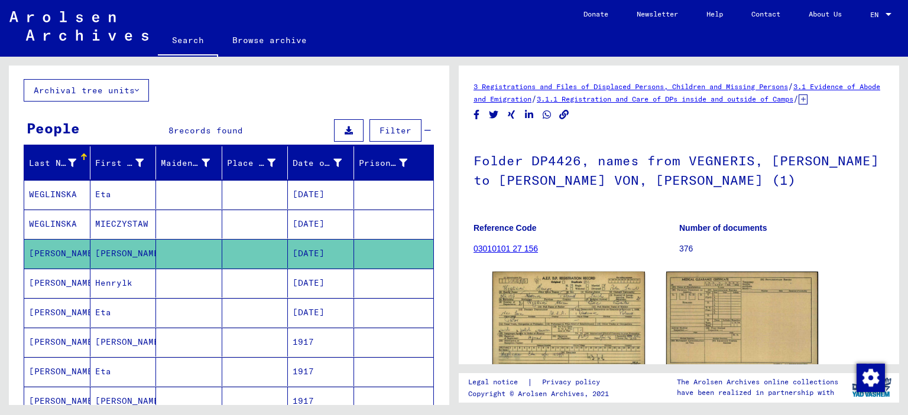
scroll to position [118, 0]
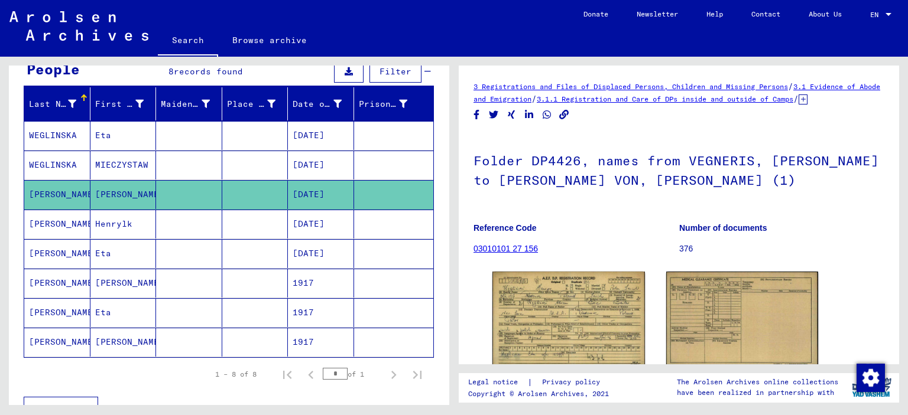
click at [248, 245] on mat-cell at bounding box center [255, 253] width 66 height 29
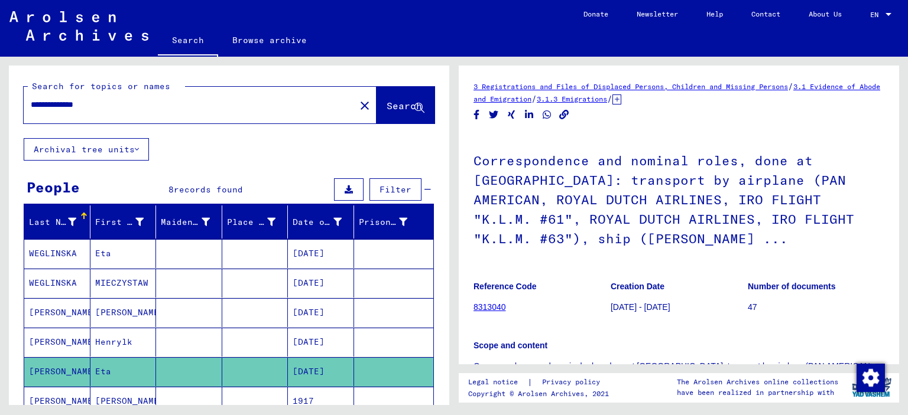
drag, startPoint x: 95, startPoint y: 105, endPoint x: 116, endPoint y: 111, distance: 21.5
click at [116, 111] on div "**********" at bounding box center [186, 105] width 324 height 27
click at [386, 104] on span "Search" at bounding box center [403, 106] width 35 height 12
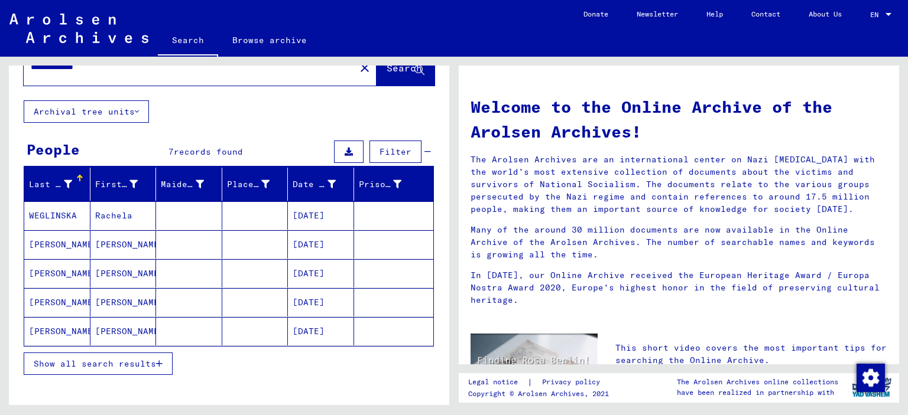
scroll to position [59, 0]
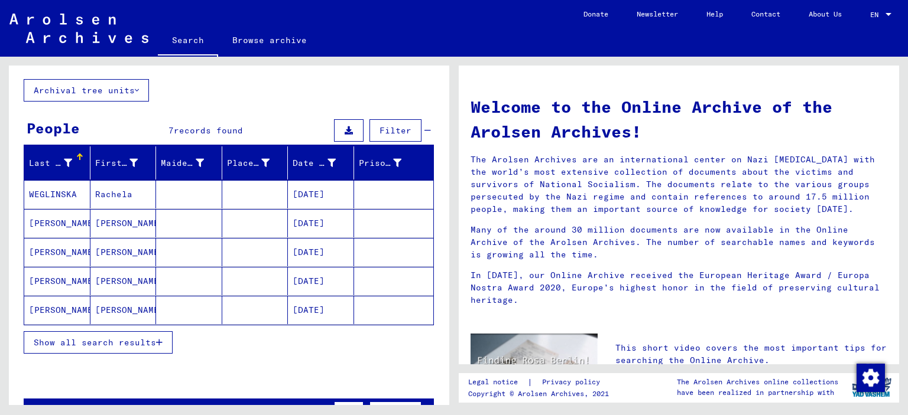
click at [120, 344] on span "Show all search results" at bounding box center [95, 342] width 122 height 11
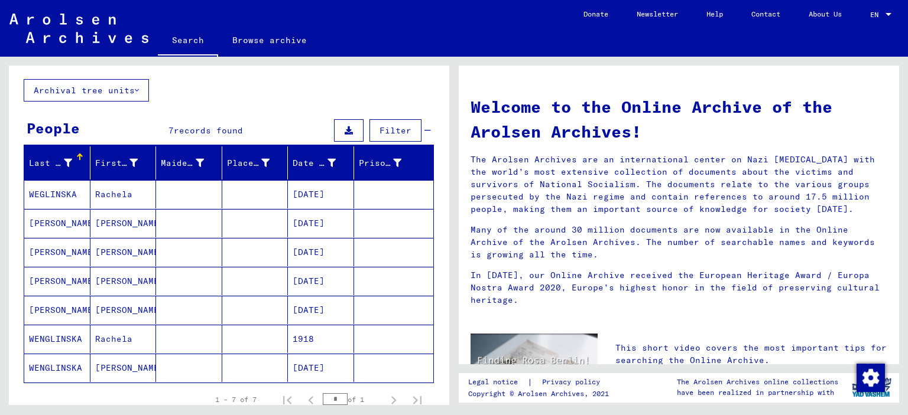
click at [246, 245] on mat-cell at bounding box center [255, 252] width 66 height 28
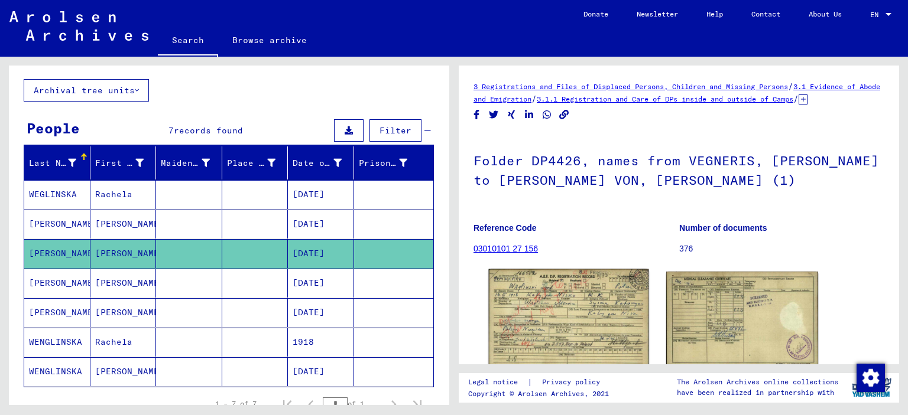
click at [574, 314] on img at bounding box center [569, 319] width 160 height 100
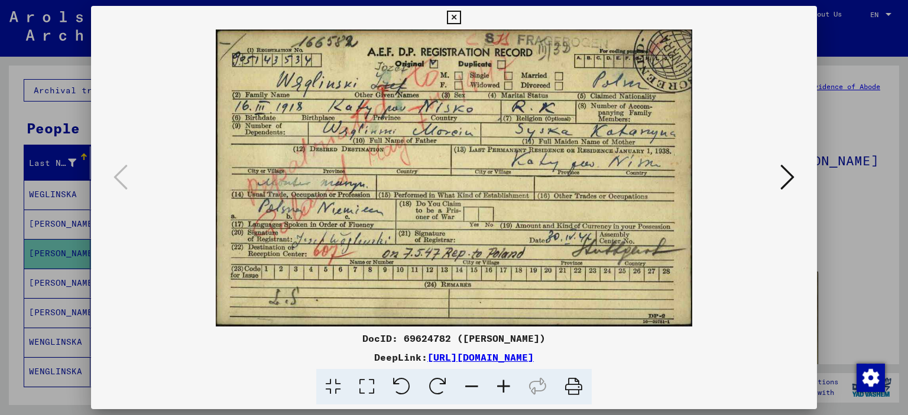
click at [844, 232] on div at bounding box center [454, 207] width 908 height 415
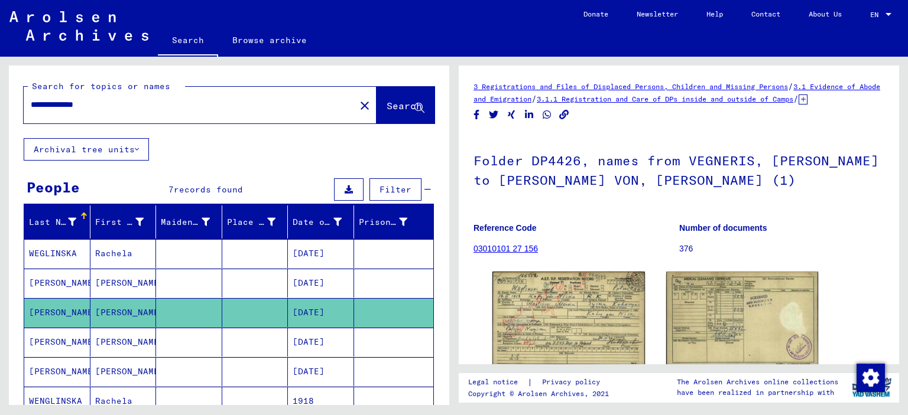
drag, startPoint x: 96, startPoint y: 108, endPoint x: 113, endPoint y: 108, distance: 17.7
click at [113, 108] on input "**********" at bounding box center [189, 105] width 317 height 12
click at [386, 106] on span "Search" at bounding box center [403, 106] width 35 height 12
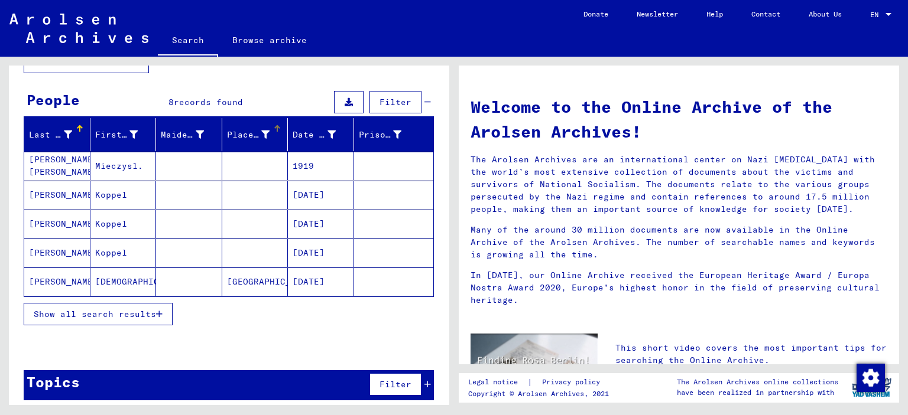
scroll to position [92, 0]
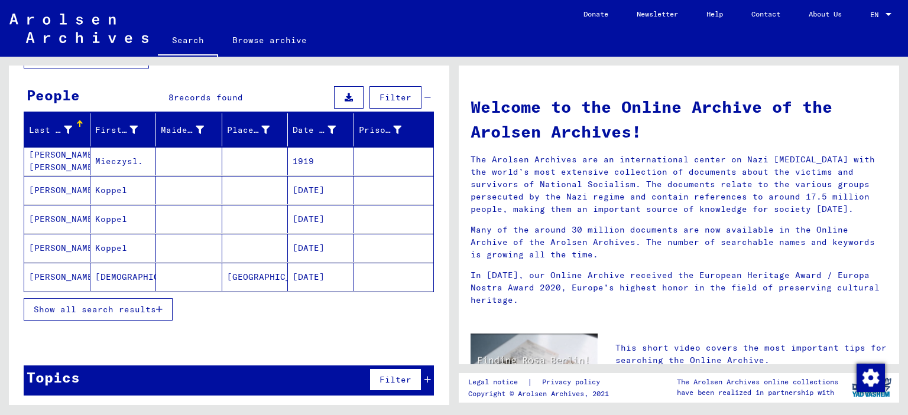
click at [136, 309] on span "Show all search results" at bounding box center [95, 309] width 122 height 11
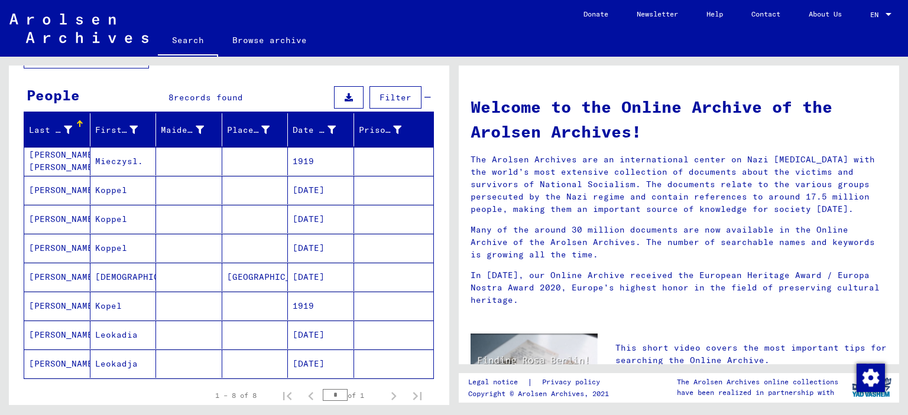
click at [238, 219] on mat-cell at bounding box center [255, 219] width 66 height 28
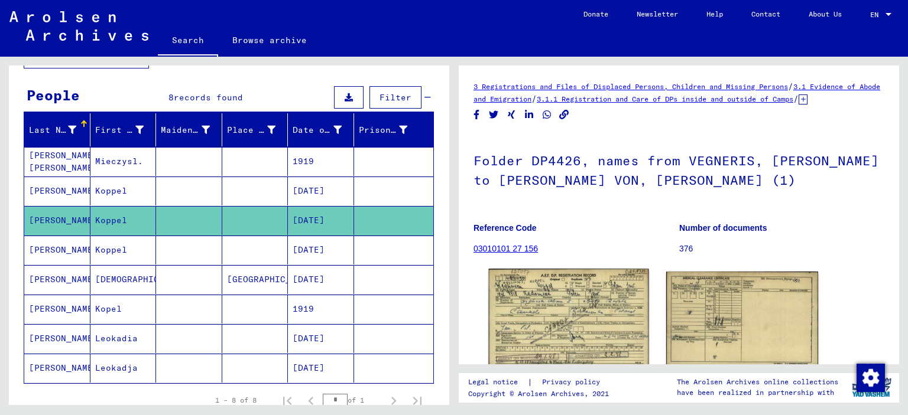
click at [569, 307] on img at bounding box center [569, 319] width 160 height 100
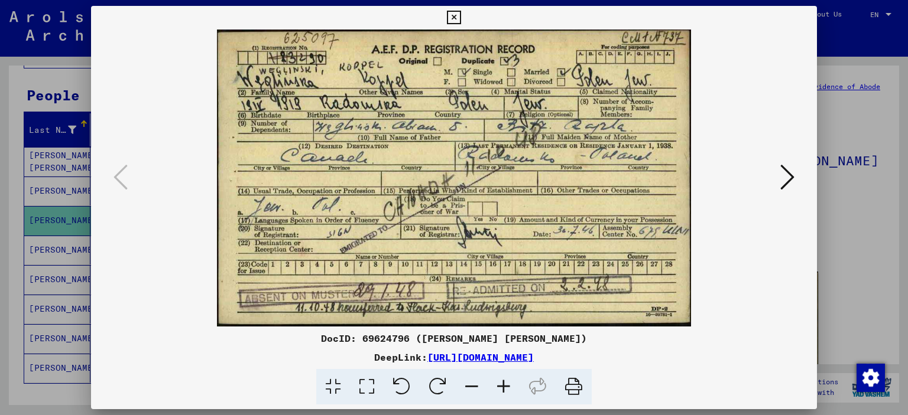
click at [833, 230] on div at bounding box center [454, 207] width 908 height 415
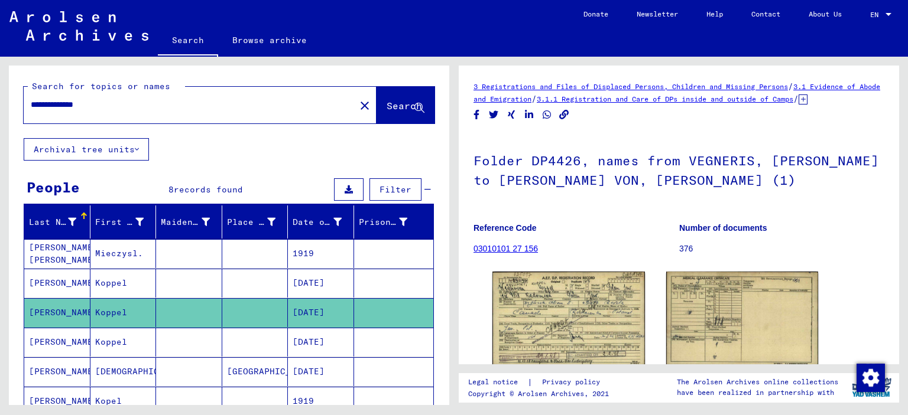
drag, startPoint x: 90, startPoint y: 106, endPoint x: 135, endPoint y: 113, distance: 46.0
click at [134, 113] on div "**********" at bounding box center [186, 105] width 324 height 27
click at [386, 104] on span "Search" at bounding box center [403, 106] width 35 height 12
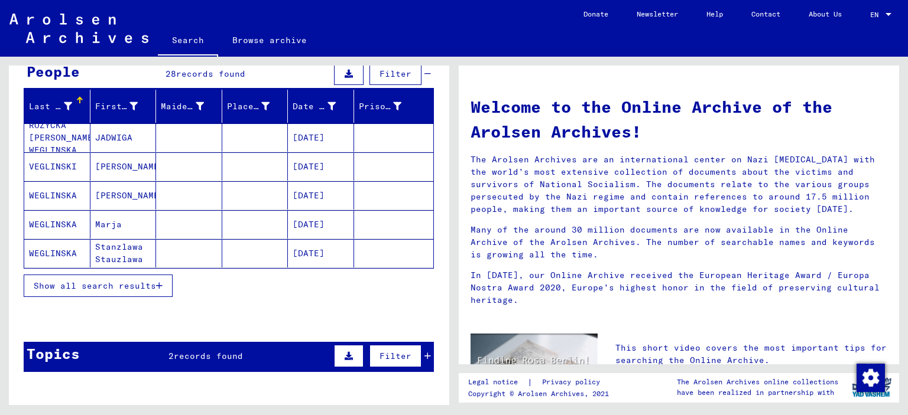
scroll to position [118, 0]
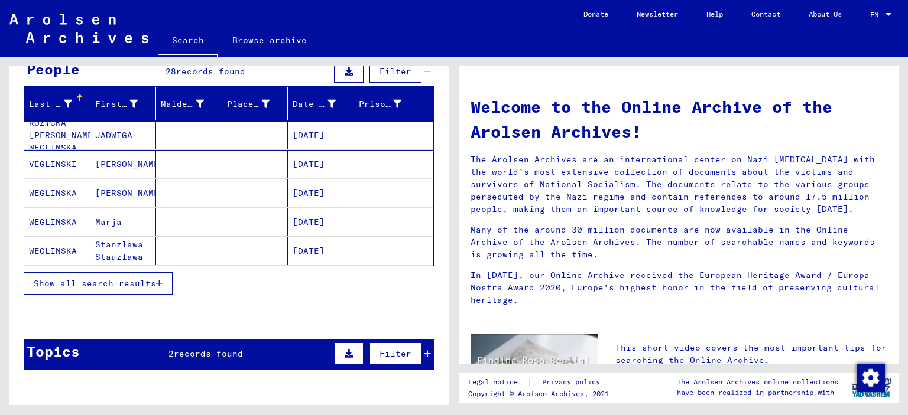
click at [145, 278] on span "Show all search results" at bounding box center [95, 283] width 122 height 11
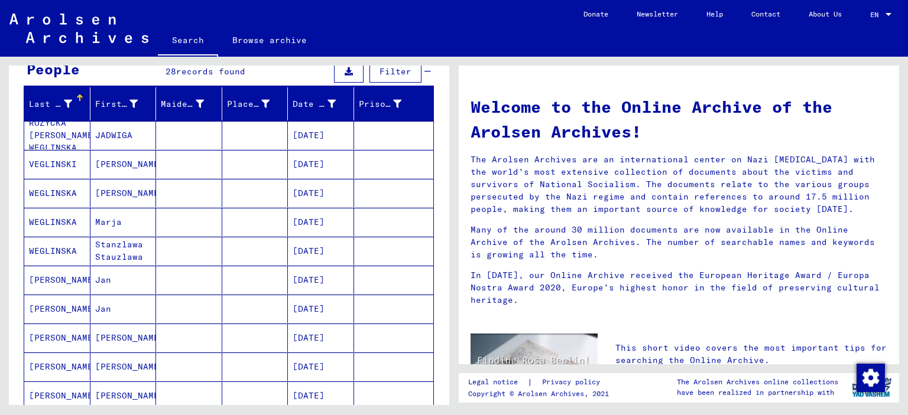
click at [232, 138] on mat-cell at bounding box center [255, 135] width 66 height 28
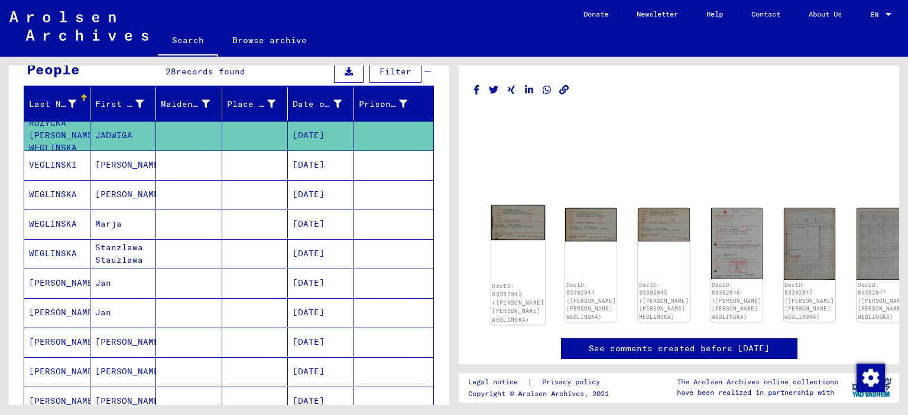
click at [500, 225] on img at bounding box center [518, 222] width 54 height 35
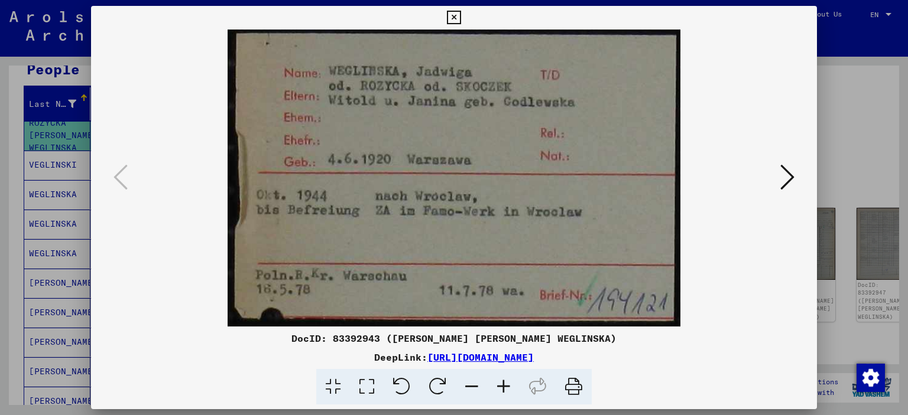
click at [849, 96] on div at bounding box center [454, 207] width 908 height 415
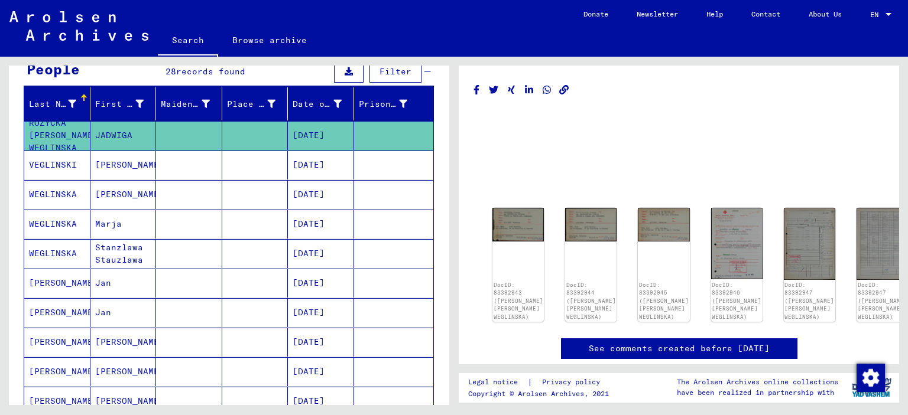
click at [247, 197] on mat-cell at bounding box center [255, 194] width 66 height 29
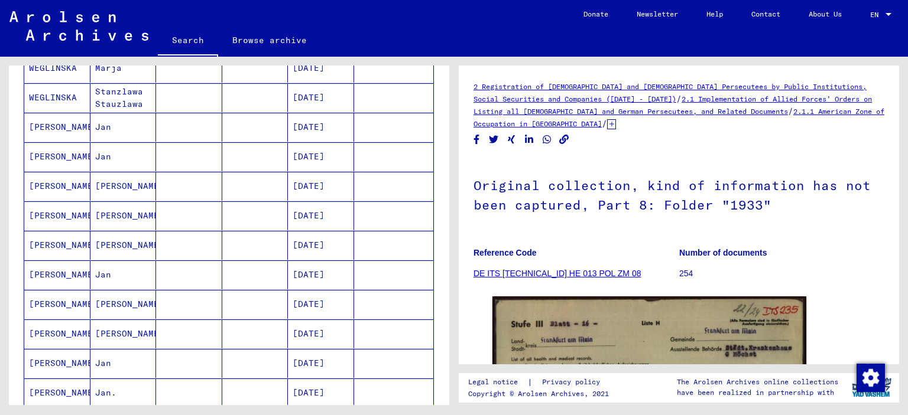
scroll to position [295, 0]
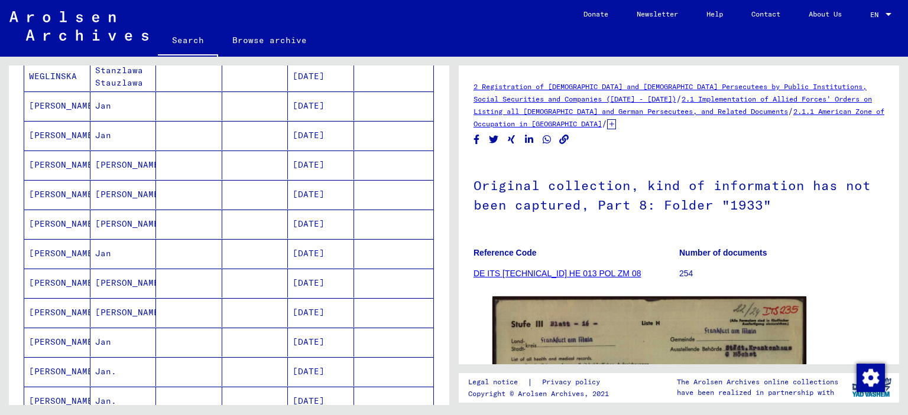
click at [243, 170] on mat-cell at bounding box center [255, 165] width 66 height 29
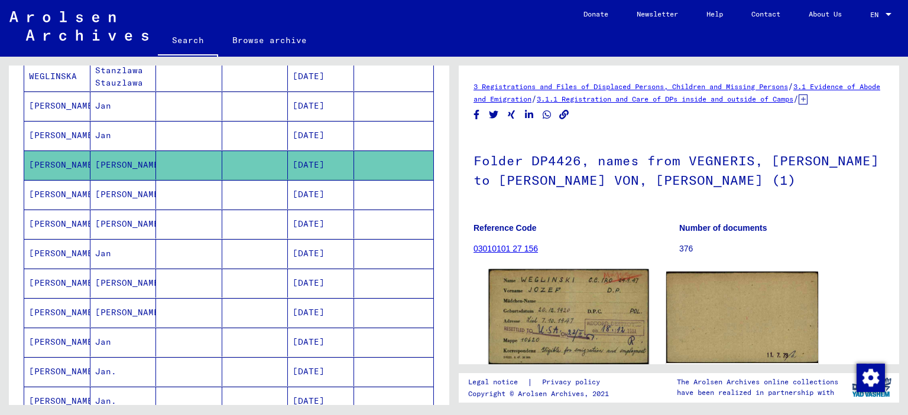
click at [581, 352] on img at bounding box center [569, 316] width 160 height 95
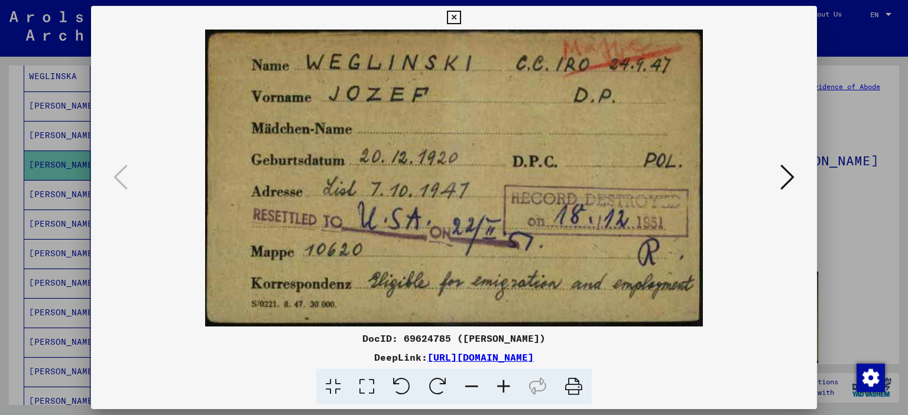
click at [856, 256] on div at bounding box center [454, 207] width 908 height 415
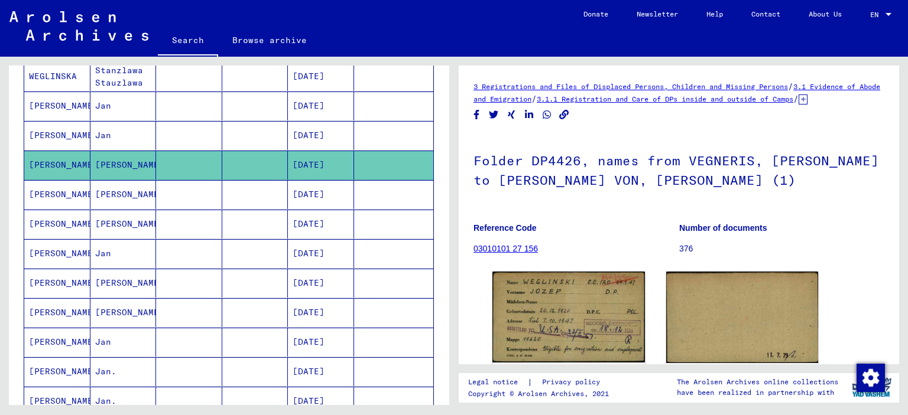
click at [243, 226] on mat-cell at bounding box center [255, 224] width 66 height 29
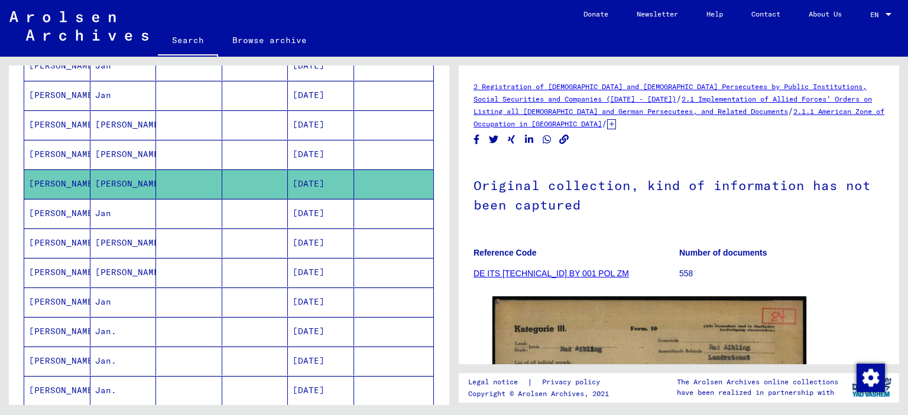
scroll to position [355, 0]
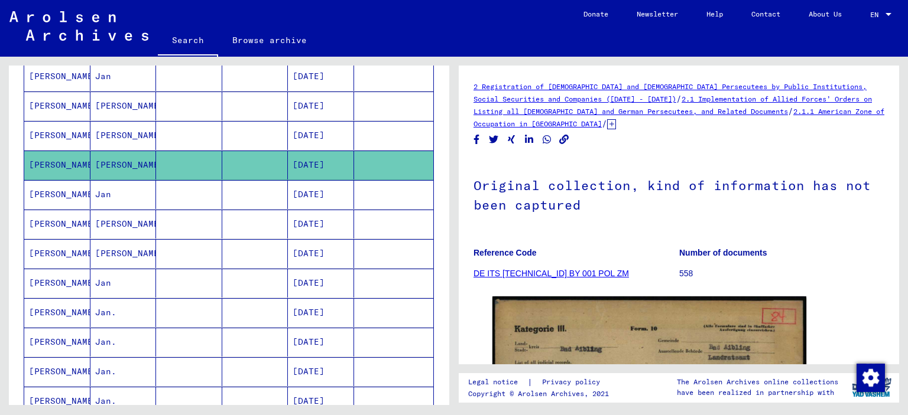
click at [241, 222] on mat-cell at bounding box center [255, 224] width 66 height 29
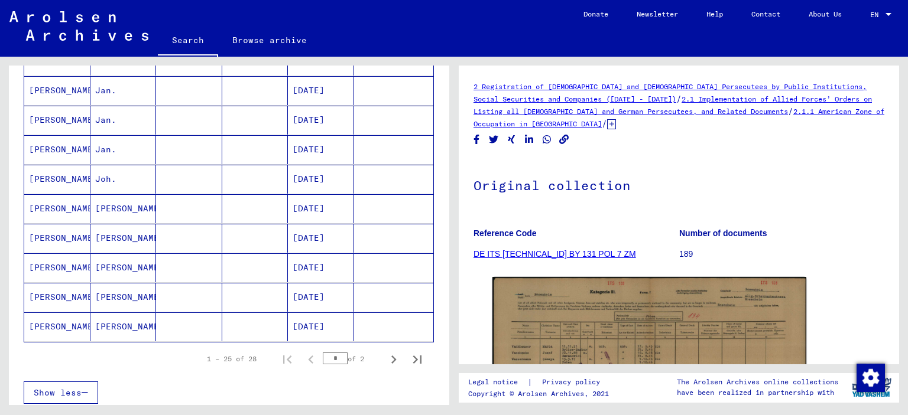
scroll to position [650, 0]
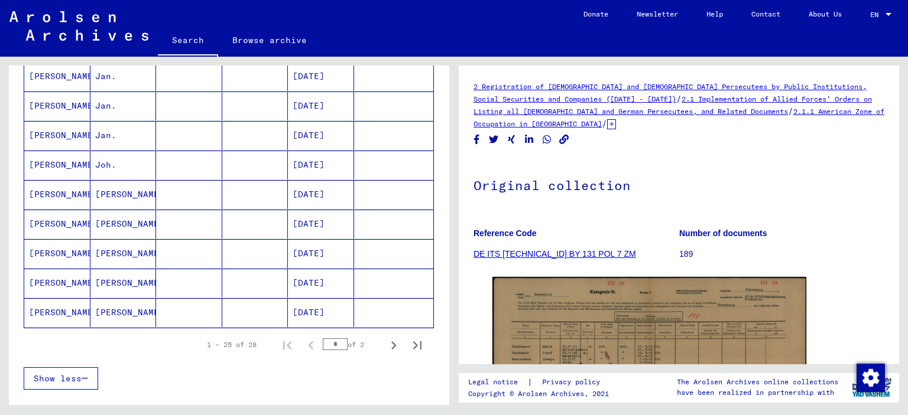
click at [242, 241] on mat-cell at bounding box center [255, 253] width 66 height 29
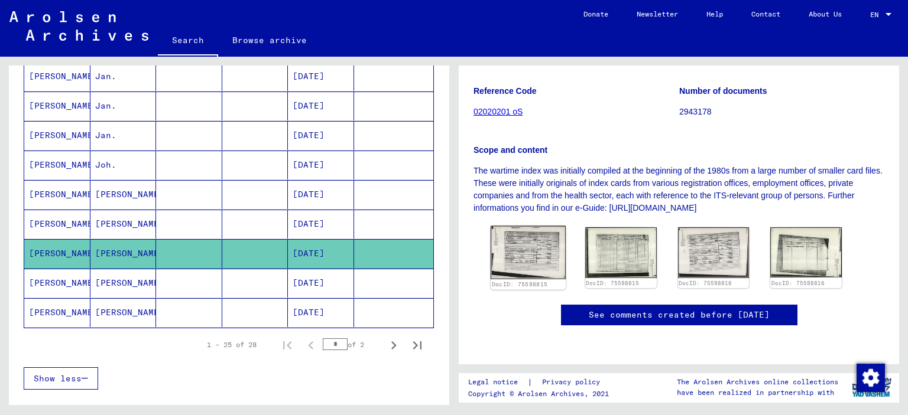
scroll to position [236, 0]
click at [506, 226] on img at bounding box center [527, 252] width 75 height 53
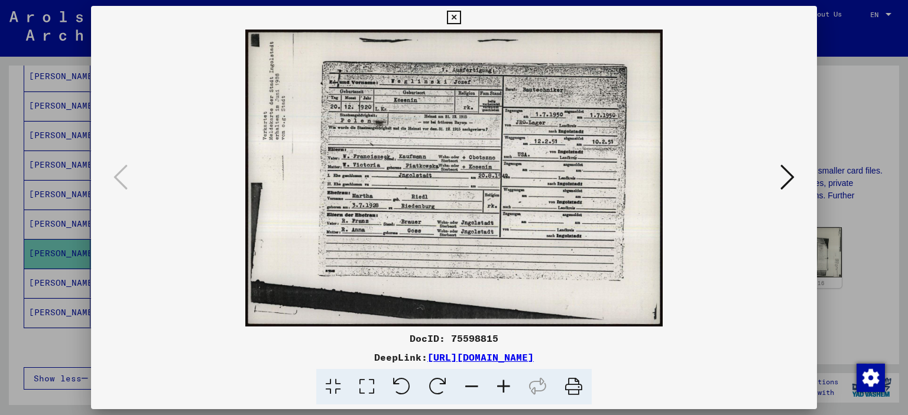
click at [503, 385] on icon at bounding box center [503, 387] width 32 height 36
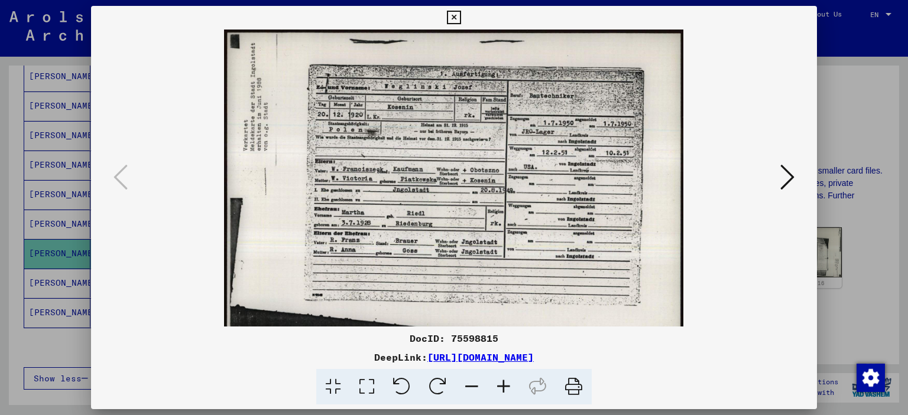
click at [503, 385] on icon at bounding box center [503, 387] width 32 height 36
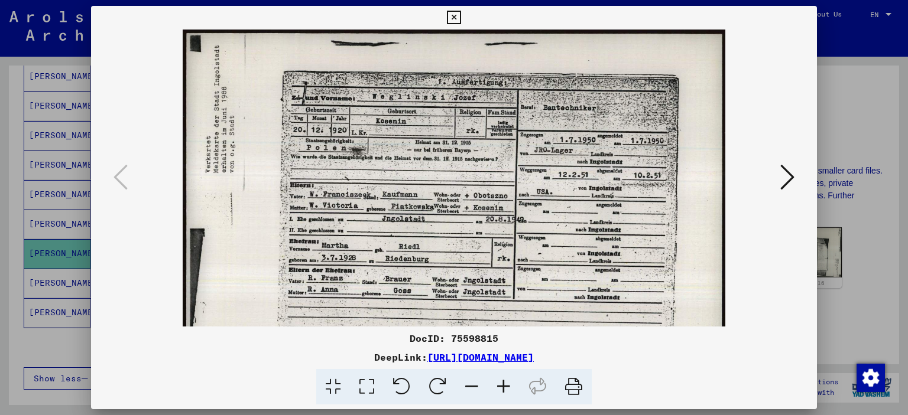
click at [503, 385] on icon at bounding box center [503, 387] width 32 height 36
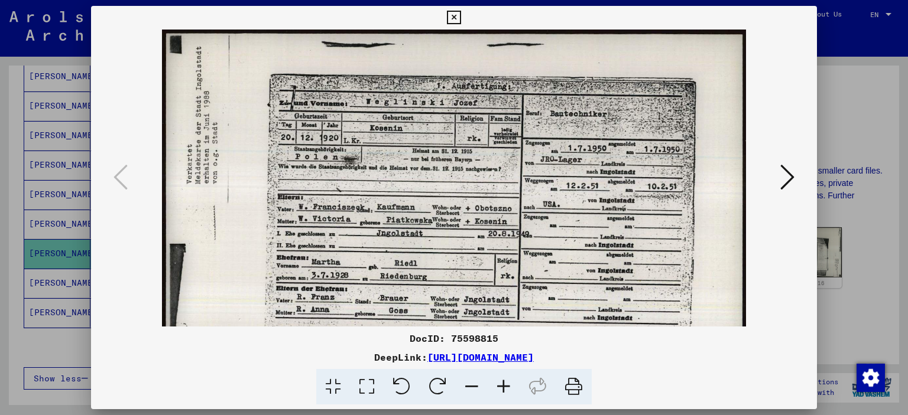
click at [503, 385] on icon at bounding box center [503, 387] width 32 height 36
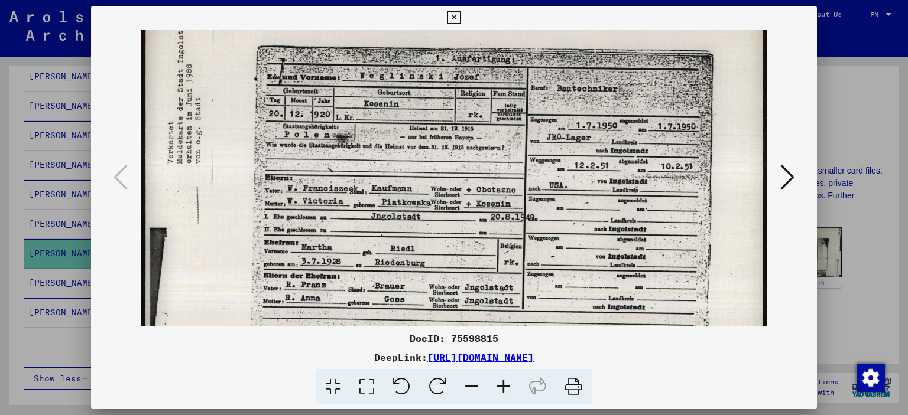
drag, startPoint x: 421, startPoint y: 247, endPoint x: 434, endPoint y: 213, distance: 36.1
click at [419, 224] on img at bounding box center [453, 220] width 625 height 445
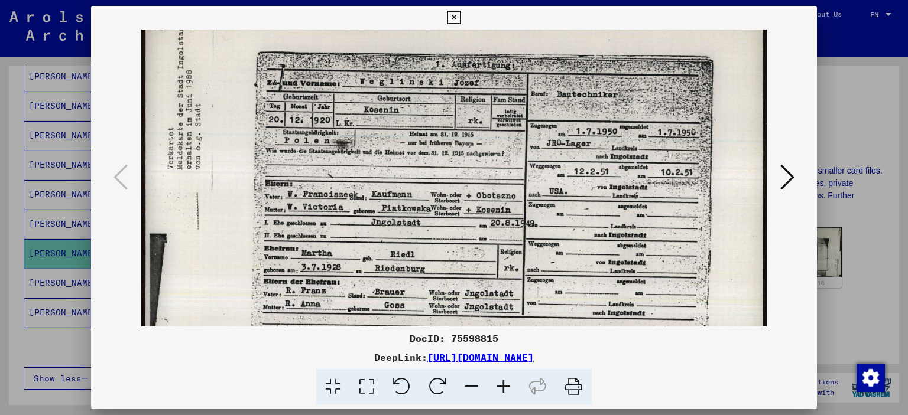
click at [857, 242] on div at bounding box center [454, 207] width 908 height 415
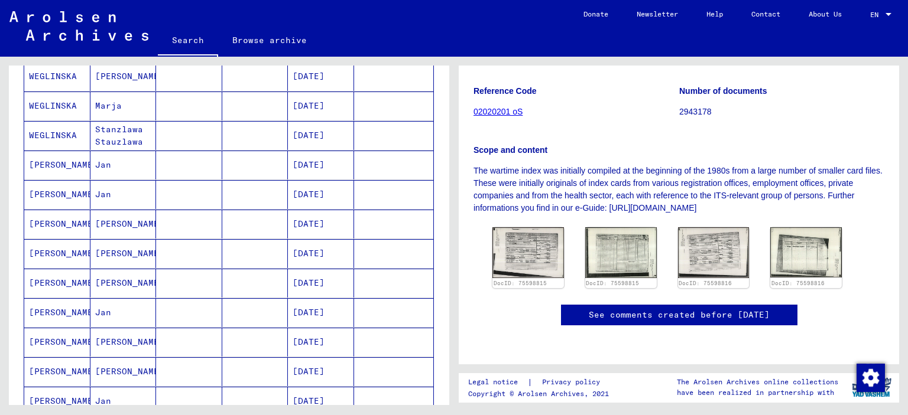
scroll to position [0, 0]
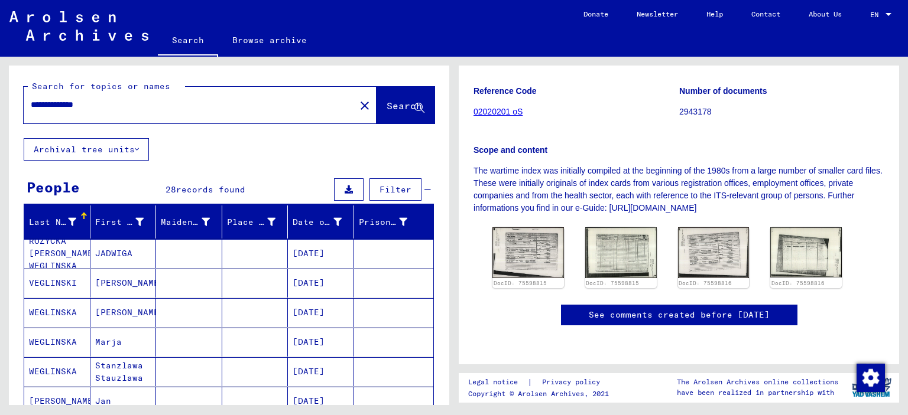
drag, startPoint x: 95, startPoint y: 108, endPoint x: 119, endPoint y: 110, distance: 24.3
click at [119, 110] on input "**********" at bounding box center [189, 105] width 317 height 12
click at [386, 104] on span "Search" at bounding box center [403, 106] width 35 height 12
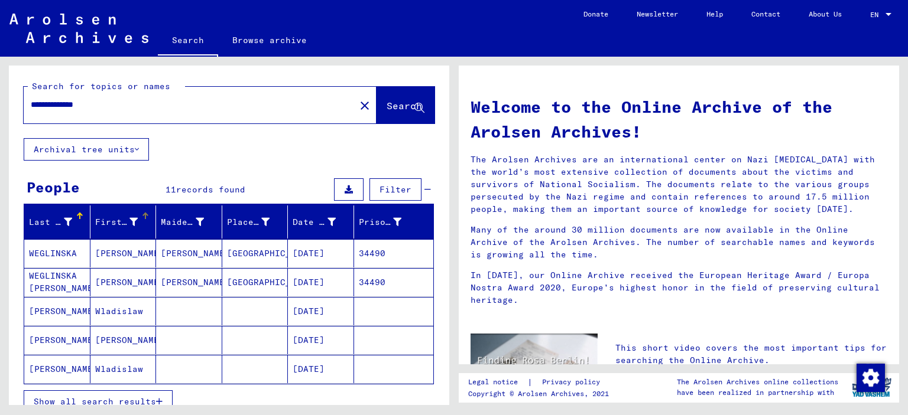
scroll to position [59, 0]
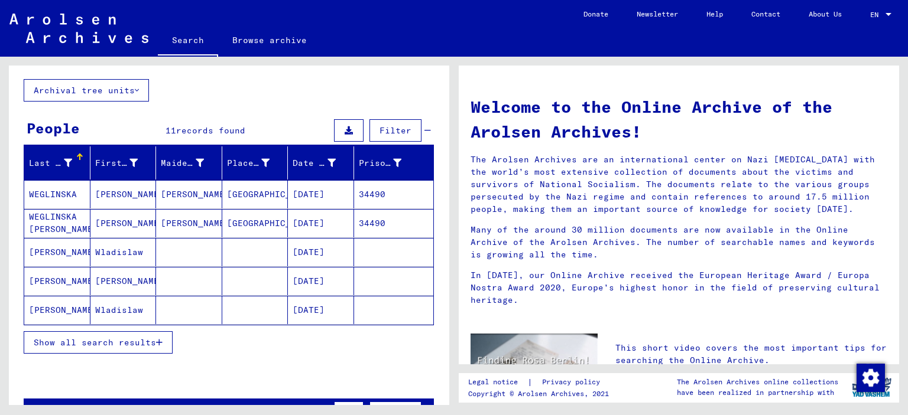
click at [139, 340] on span "Show all search results" at bounding box center [95, 342] width 122 height 11
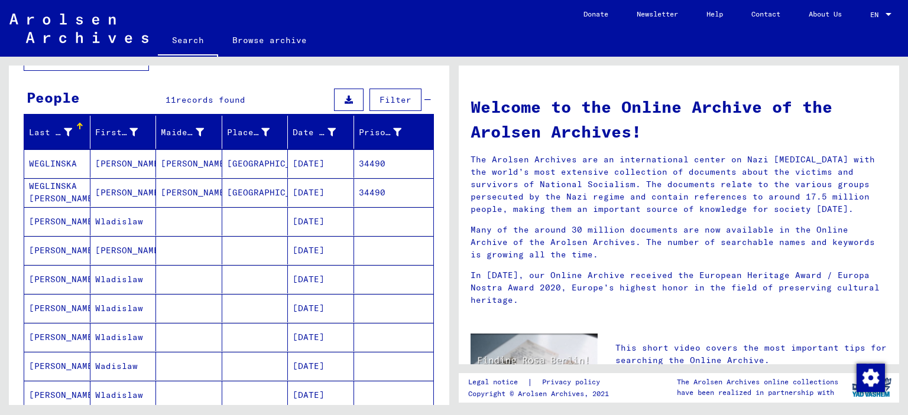
scroll to position [0, 0]
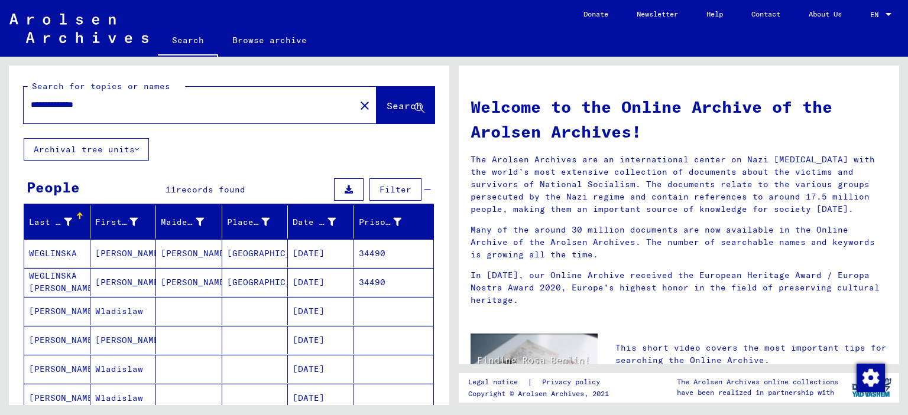
drag, startPoint x: 99, startPoint y: 106, endPoint x: 113, endPoint y: 110, distance: 15.3
click at [115, 108] on input "**********" at bounding box center [186, 105] width 310 height 12
type input "**********"
click at [386, 111] on span "Search" at bounding box center [403, 106] width 35 height 12
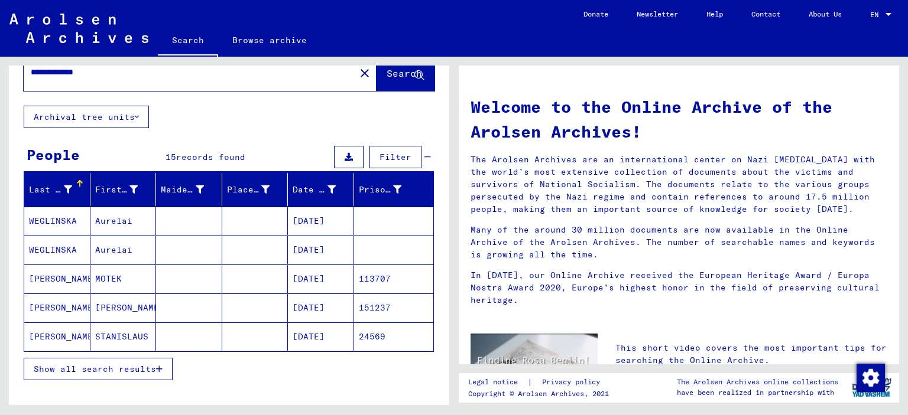
scroll to position [59, 0]
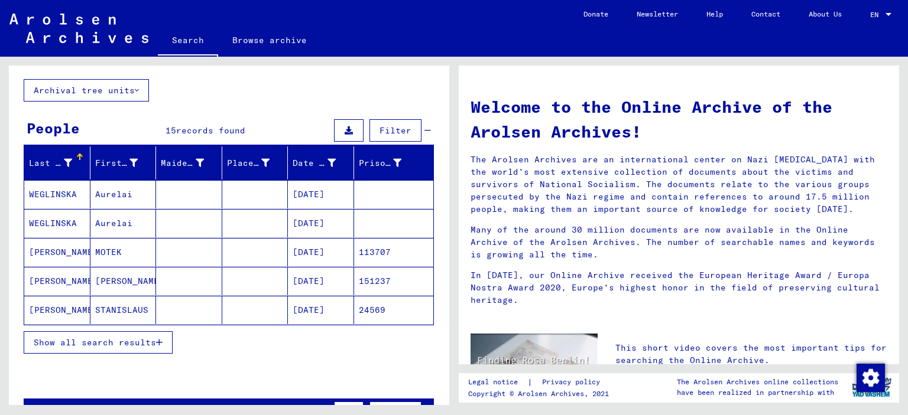
click at [119, 337] on span "Show all search results" at bounding box center [95, 342] width 122 height 11
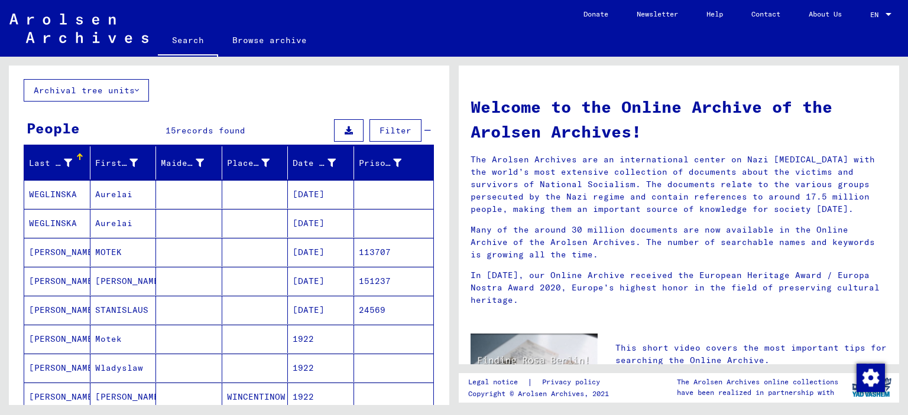
click at [243, 249] on mat-cell at bounding box center [255, 252] width 66 height 28
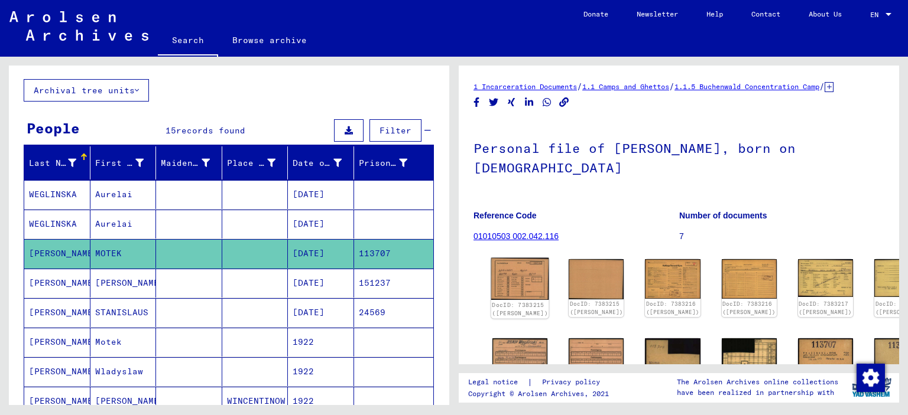
click at [512, 292] on img at bounding box center [520, 279] width 58 height 42
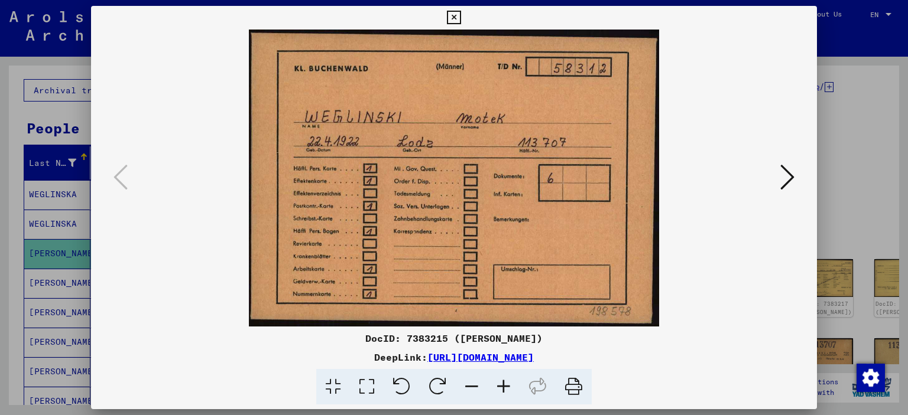
click at [789, 175] on icon at bounding box center [787, 177] width 14 height 28
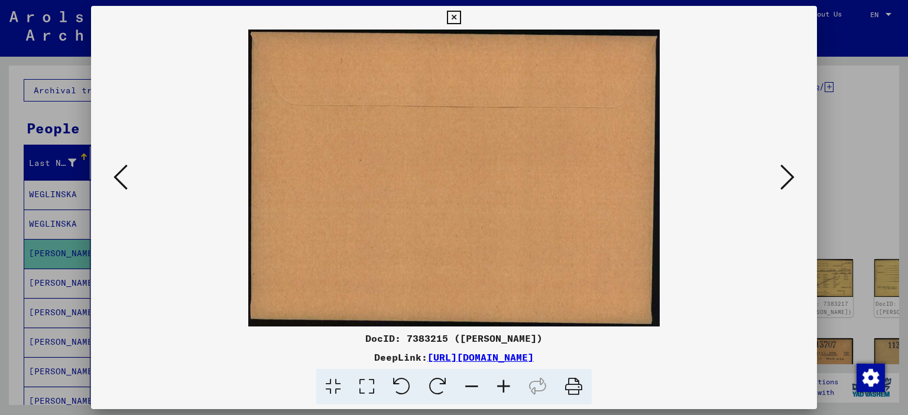
click at [789, 175] on icon at bounding box center [787, 177] width 14 height 28
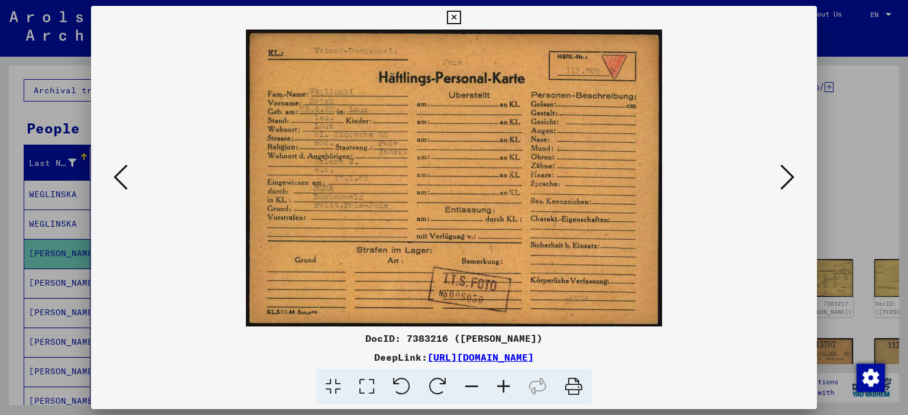
click at [789, 175] on icon at bounding box center [787, 177] width 14 height 28
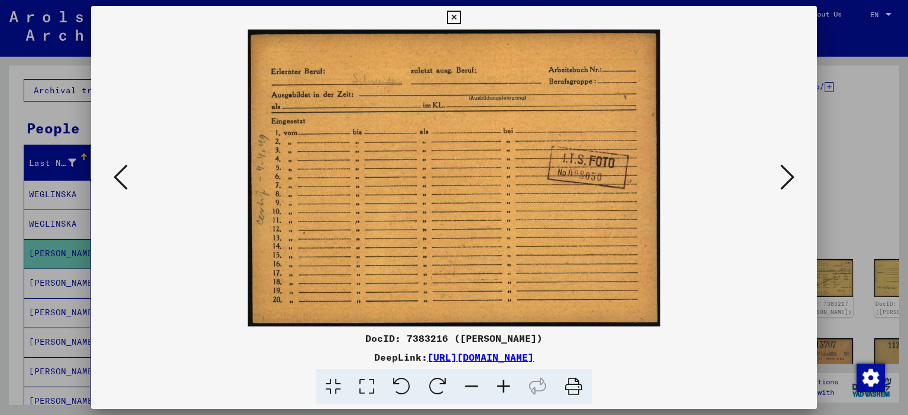
click at [789, 175] on icon at bounding box center [787, 177] width 14 height 28
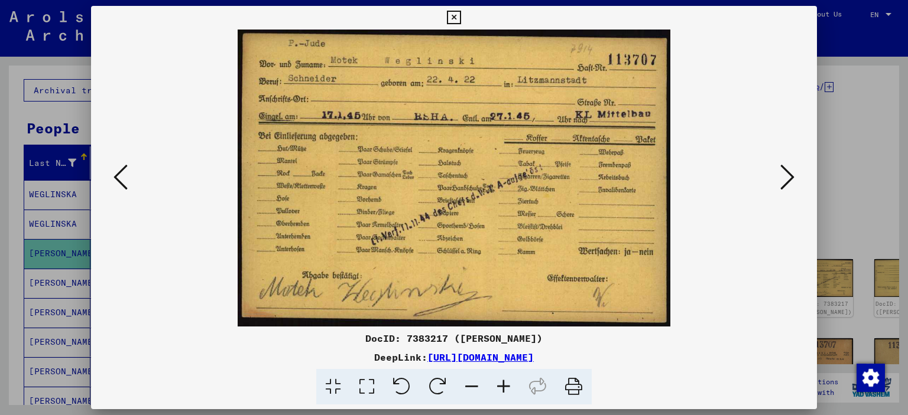
click at [789, 175] on icon at bounding box center [787, 177] width 14 height 28
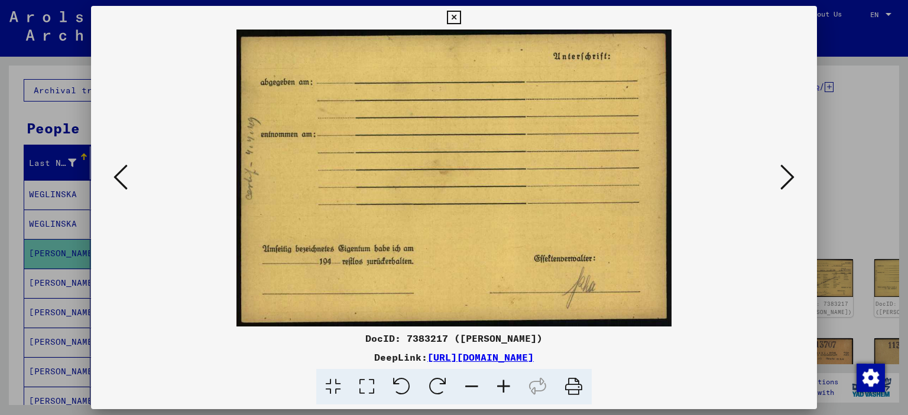
click at [789, 175] on icon at bounding box center [787, 177] width 14 height 28
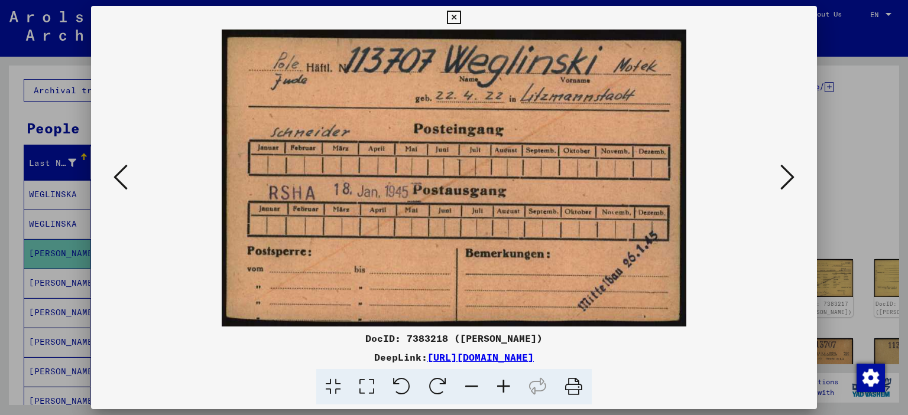
click at [789, 175] on icon at bounding box center [787, 177] width 14 height 28
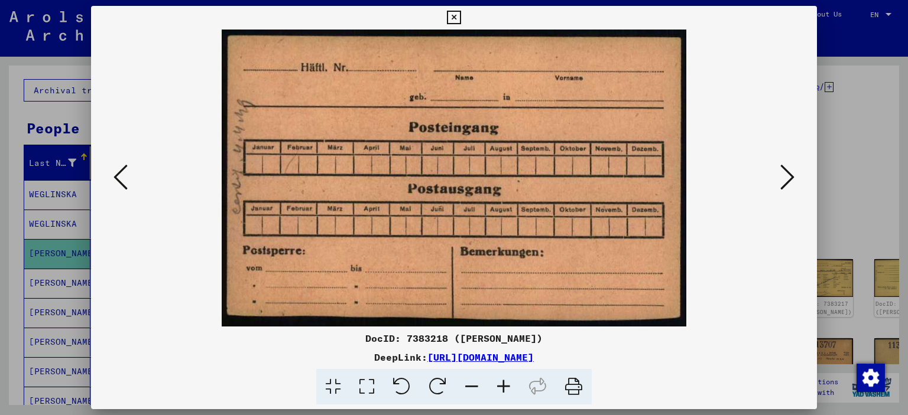
click at [789, 175] on icon at bounding box center [787, 177] width 14 height 28
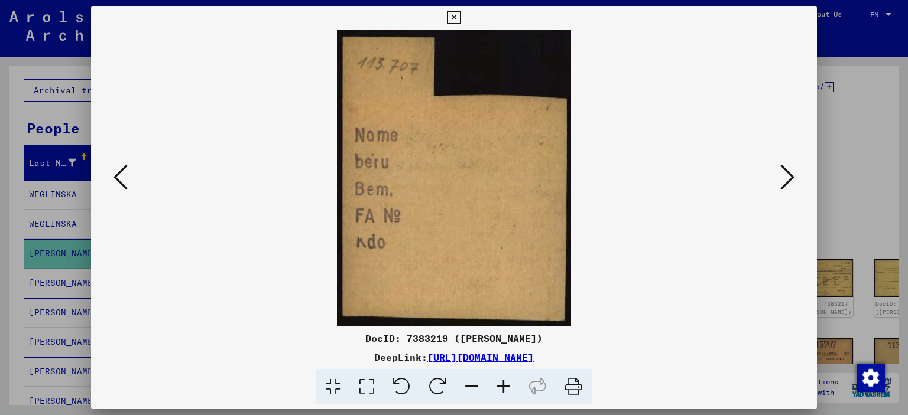
click at [789, 175] on icon at bounding box center [787, 177] width 14 height 28
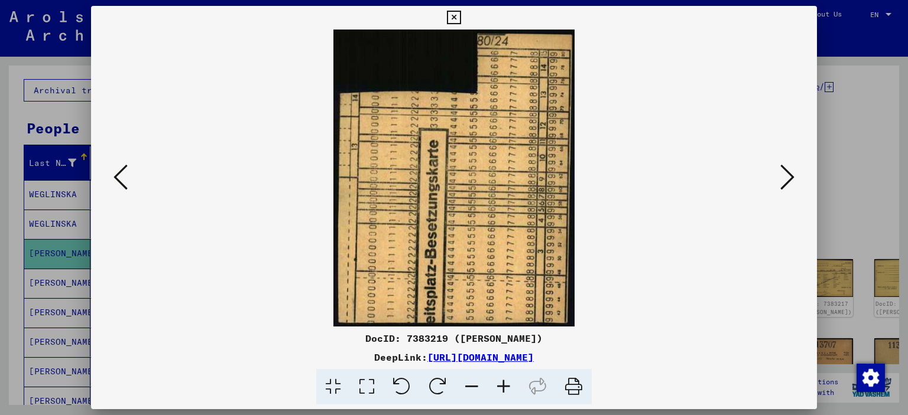
click at [789, 175] on icon at bounding box center [787, 177] width 14 height 28
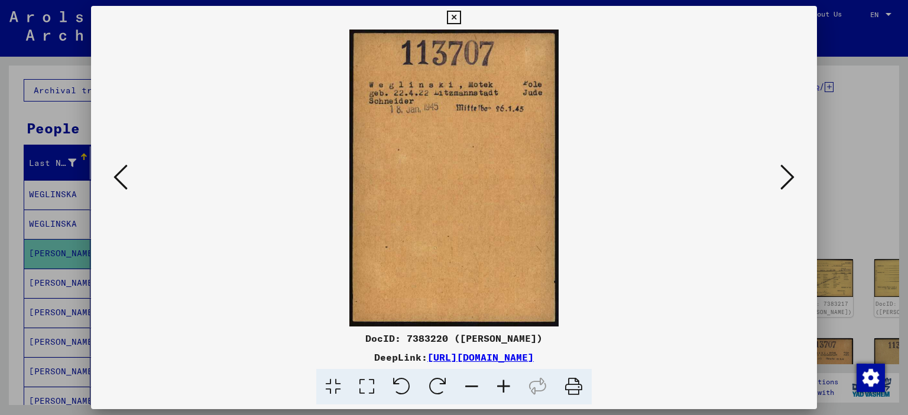
click at [789, 175] on icon at bounding box center [787, 177] width 14 height 28
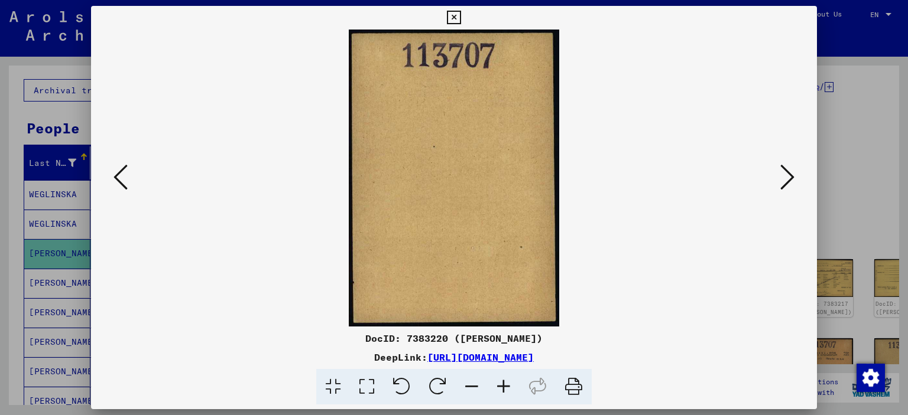
click at [789, 175] on icon at bounding box center [787, 177] width 14 height 28
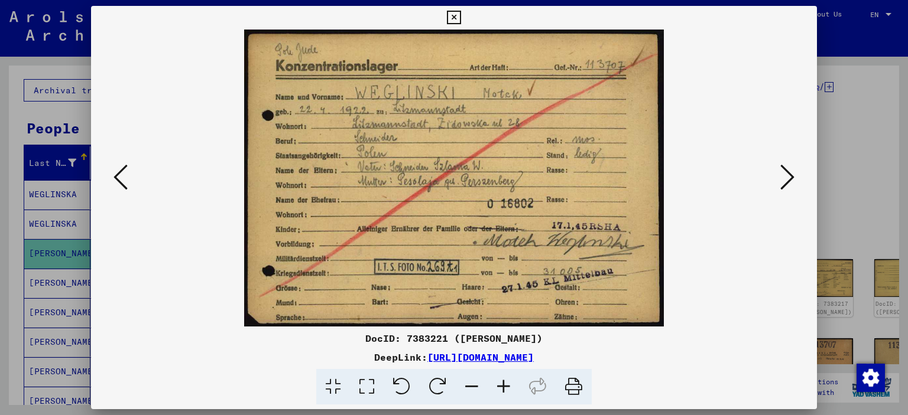
click at [860, 205] on div at bounding box center [454, 207] width 908 height 415
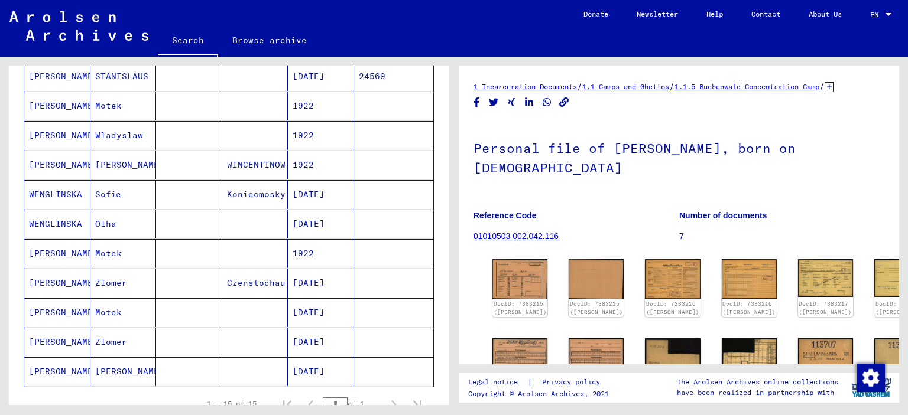
scroll to position [355, 0]
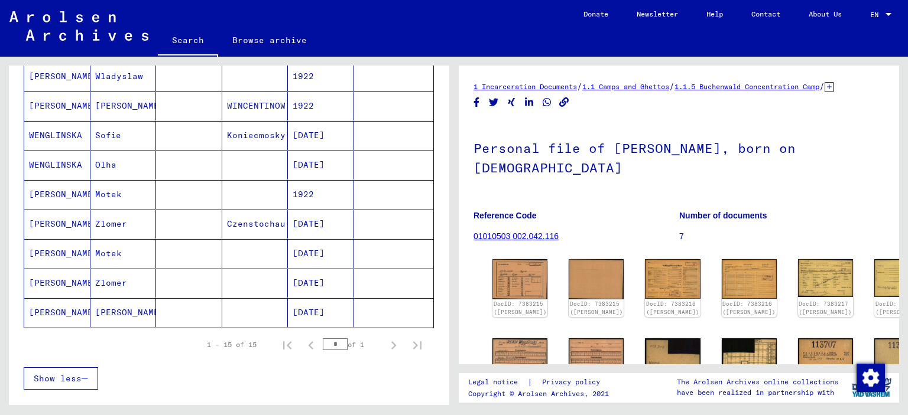
click at [227, 220] on mat-cell "Czenstochau" at bounding box center [255, 224] width 66 height 29
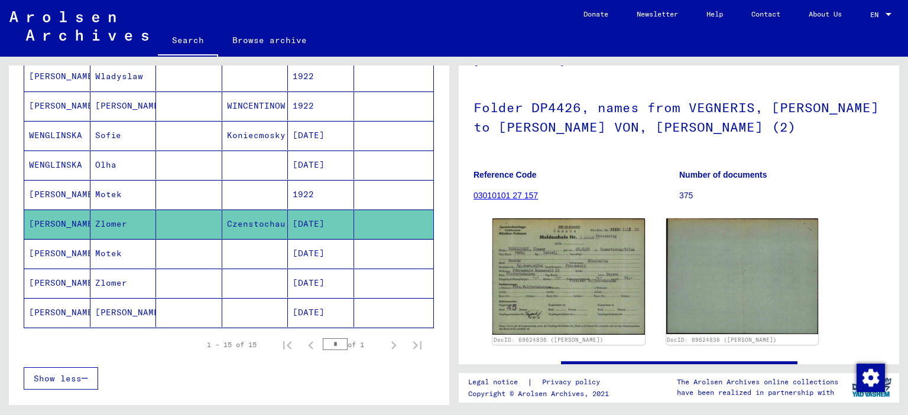
scroll to position [59, 0]
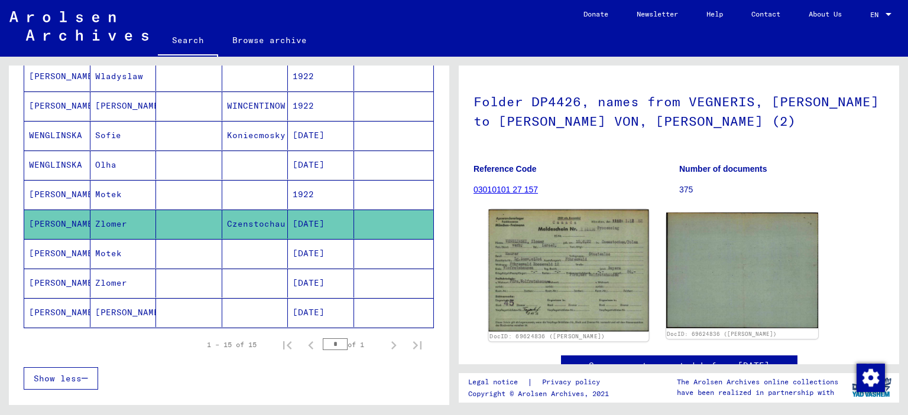
click at [532, 259] on img at bounding box center [569, 271] width 160 height 122
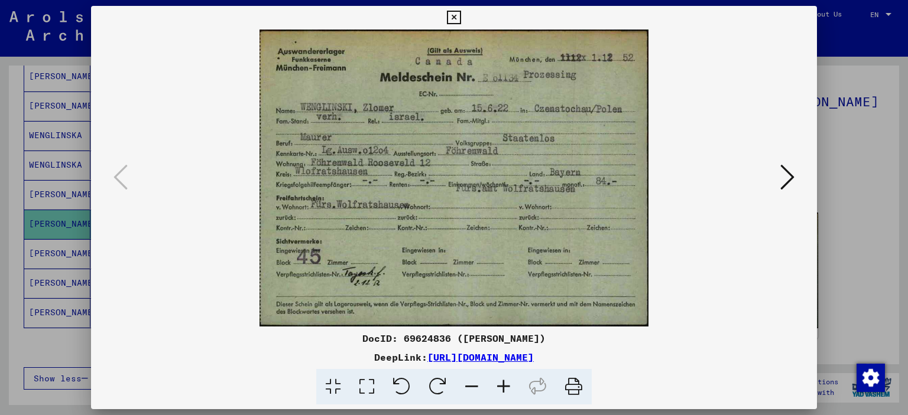
click at [788, 172] on icon at bounding box center [787, 177] width 14 height 28
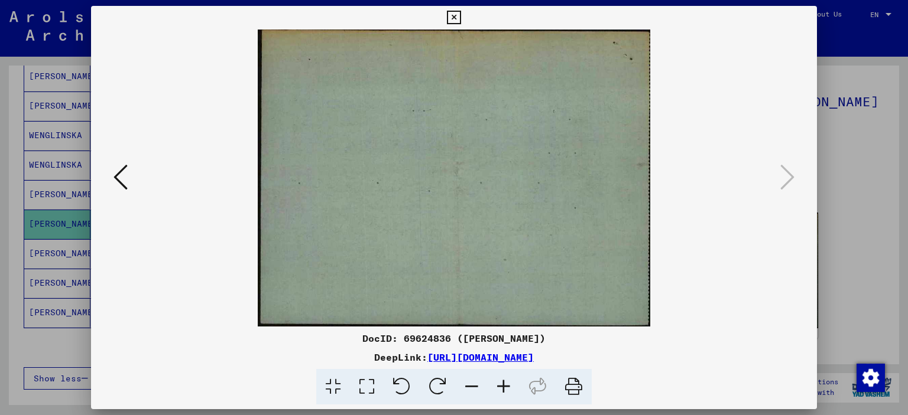
click at [837, 197] on div at bounding box center [454, 207] width 908 height 415
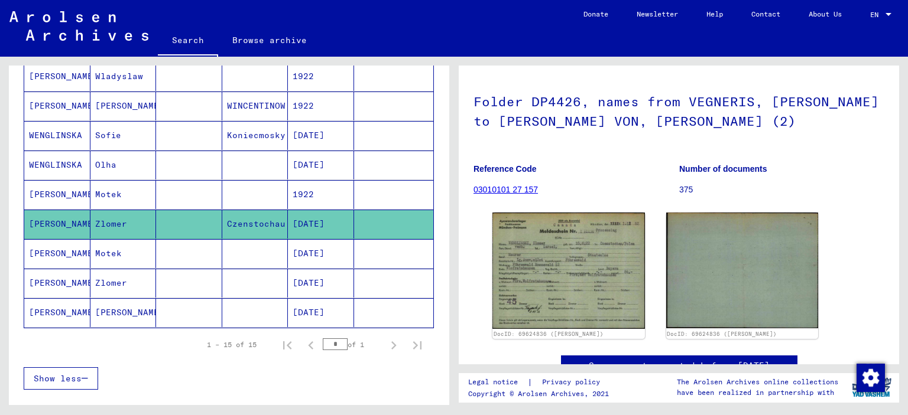
click at [255, 275] on mat-cell at bounding box center [255, 283] width 66 height 29
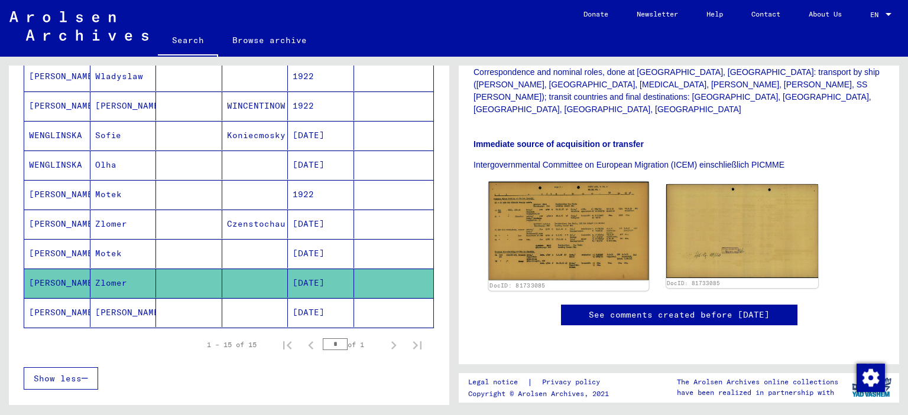
scroll to position [295, 0]
click at [525, 230] on img at bounding box center [569, 231] width 160 height 99
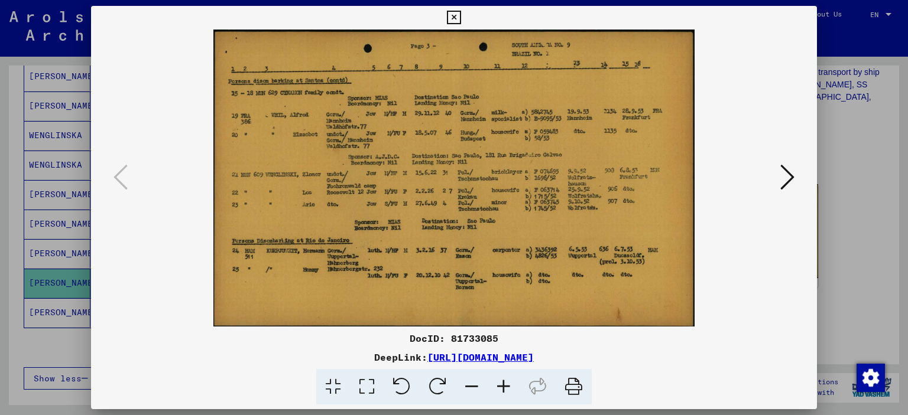
click at [503, 385] on icon at bounding box center [503, 387] width 32 height 36
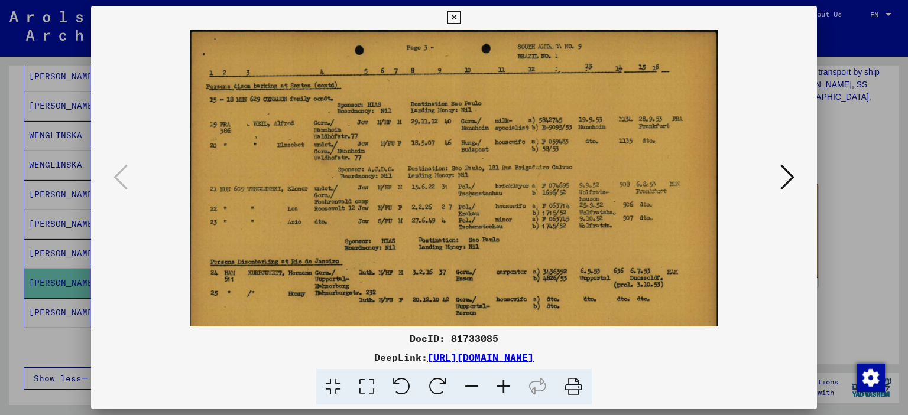
click at [503, 385] on icon at bounding box center [503, 387] width 32 height 36
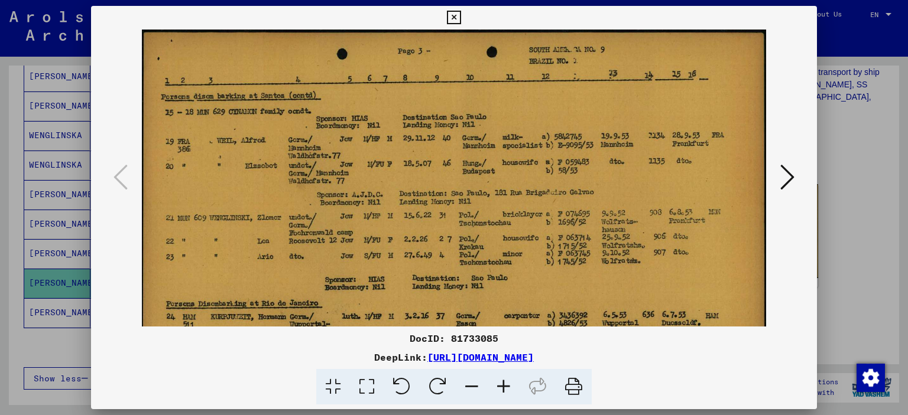
click at [503, 385] on icon at bounding box center [503, 387] width 32 height 36
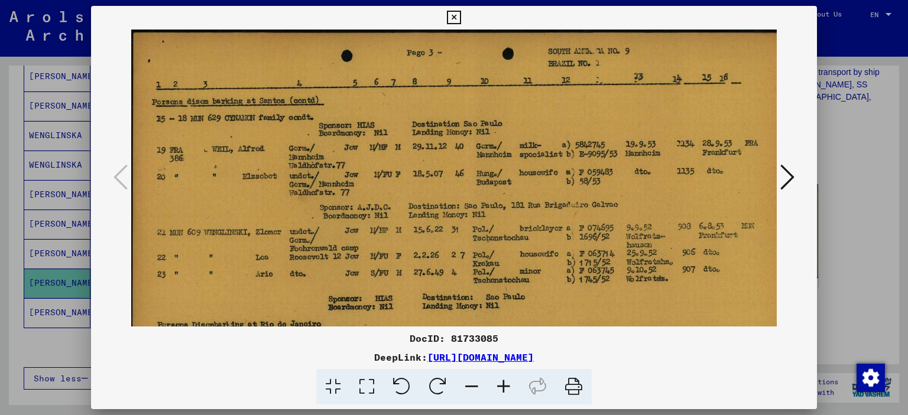
click at [503, 385] on icon at bounding box center [503, 387] width 32 height 36
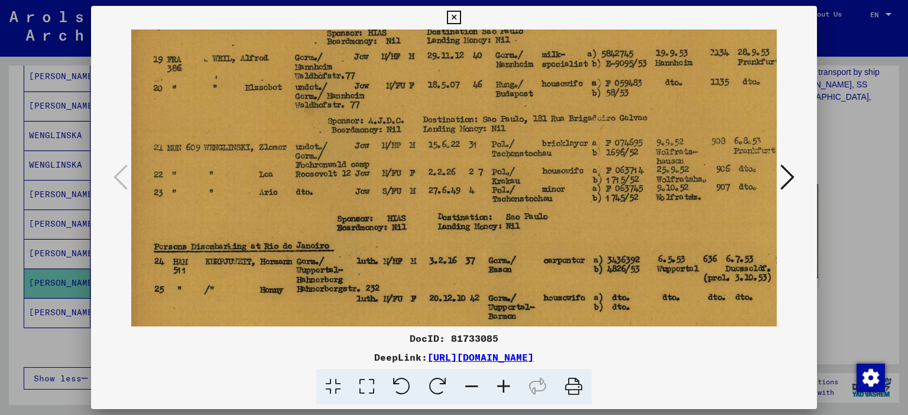
drag, startPoint x: 347, startPoint y: 278, endPoint x: 337, endPoint y: 150, distance: 128.6
click at [338, 154] on img at bounding box center [486, 152] width 720 height 445
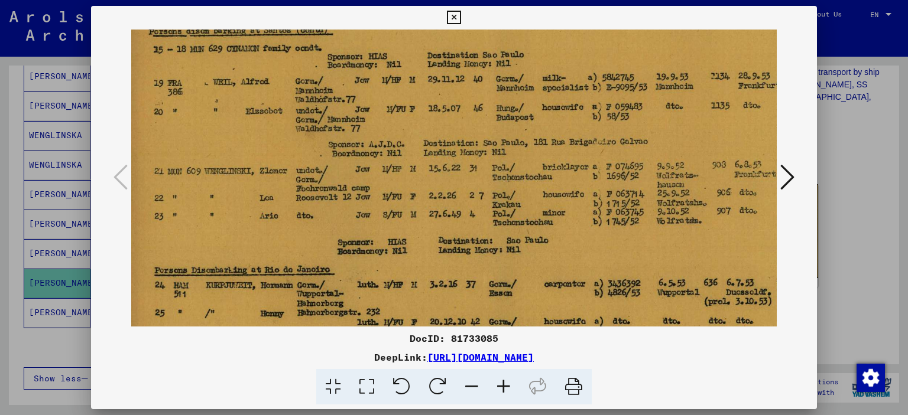
scroll to position [74, 5]
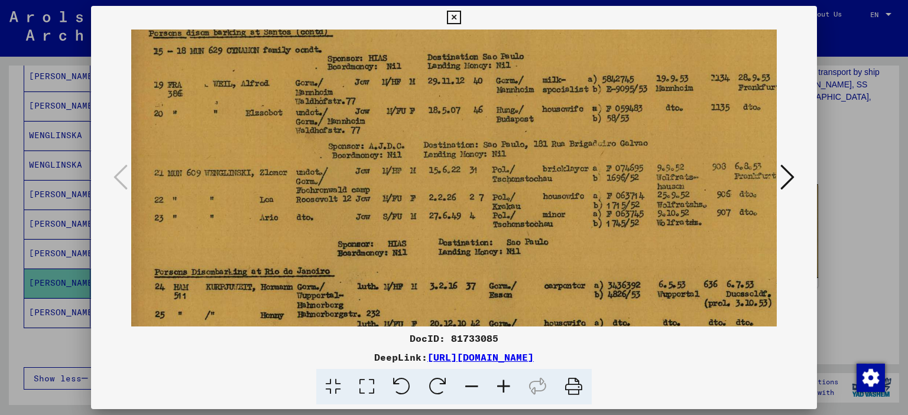
drag, startPoint x: 321, startPoint y: 233, endPoint x: 326, endPoint y: 287, distance: 54.6
click at [326, 287] on img at bounding box center [486, 178] width 720 height 445
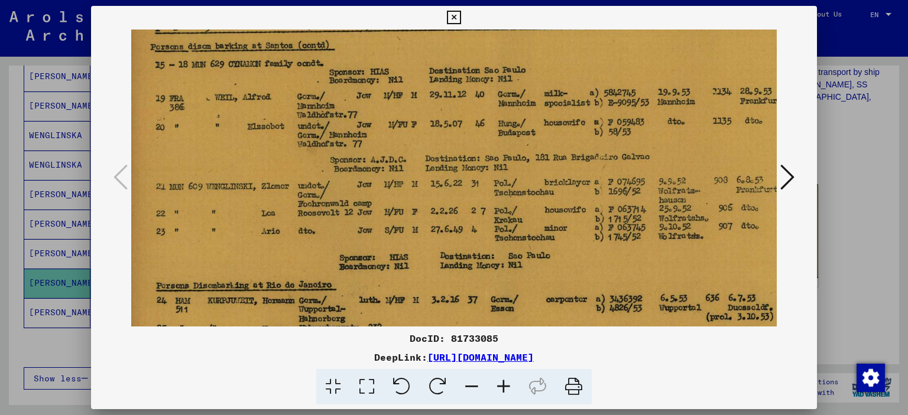
scroll to position [60, 3]
drag, startPoint x: 321, startPoint y: 243, endPoint x: 324, endPoint y: 259, distance: 16.7
click at [324, 259] on img at bounding box center [488, 192] width 720 height 445
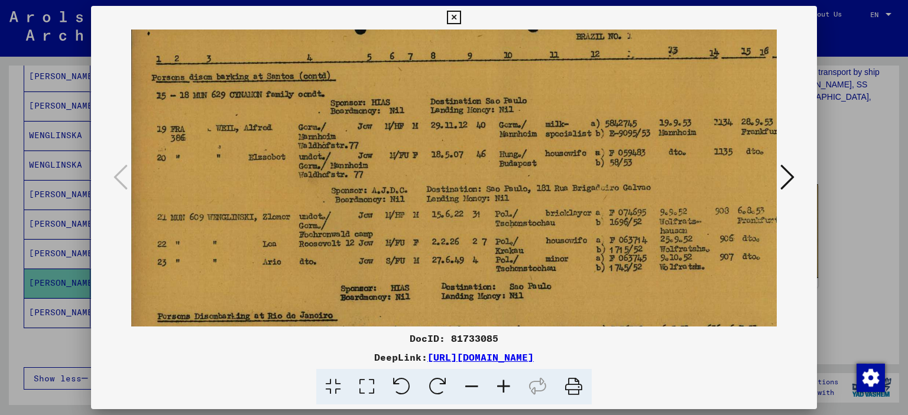
scroll to position [29, 2]
drag, startPoint x: 255, startPoint y: 200, endPoint x: 257, endPoint y: 232, distance: 32.5
click at [257, 232] on img at bounding box center [489, 223] width 720 height 445
